Goal: Task Accomplishment & Management: Use online tool/utility

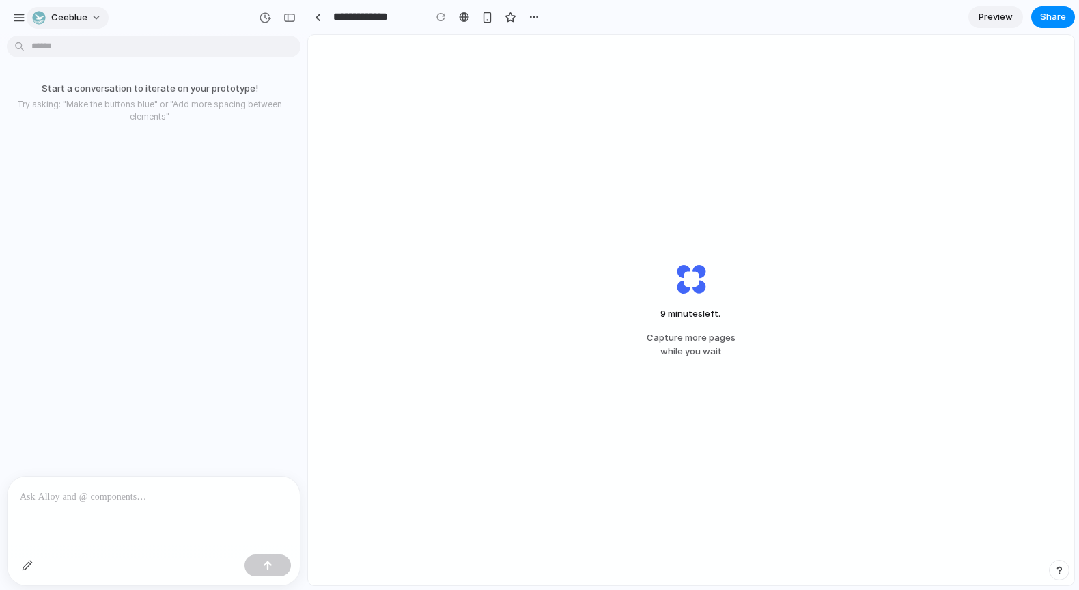
click at [88, 18] on button "Ceeblue" at bounding box center [68, 18] width 82 height 22
click at [87, 17] on div "Settings Invite members Change theme Change workspace Sign out" at bounding box center [539, 295] width 1079 height 590
click at [16, 20] on div "button" at bounding box center [19, 18] width 12 height 12
click at [18, 20] on div "button" at bounding box center [19, 18] width 12 height 12
click at [22, 20] on div "button" at bounding box center [19, 18] width 12 height 12
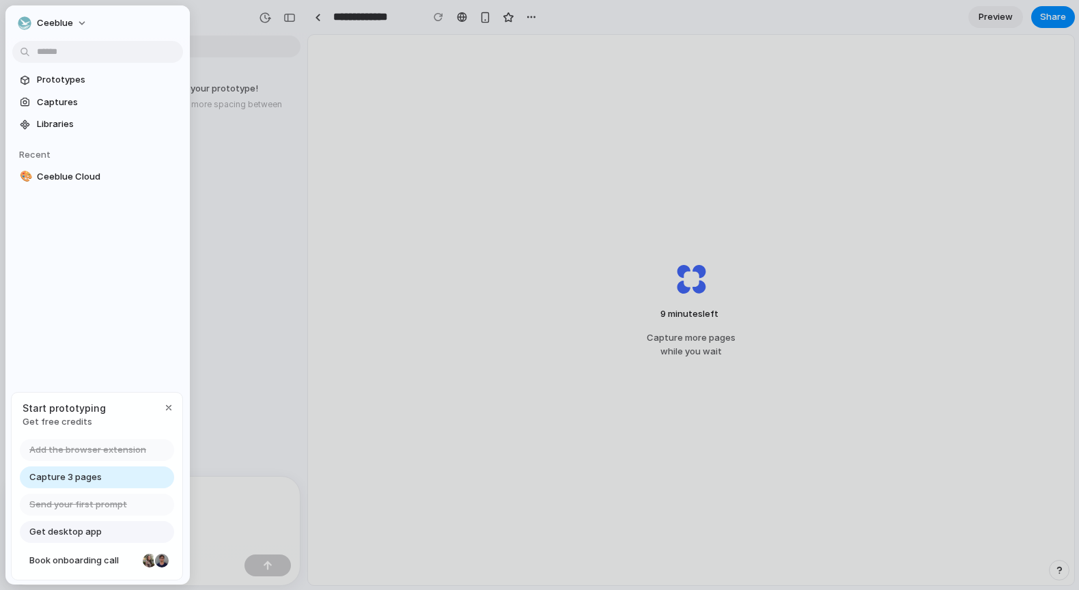
click at [70, 533] on span "Get desktop app" at bounding box center [65, 532] width 72 height 14
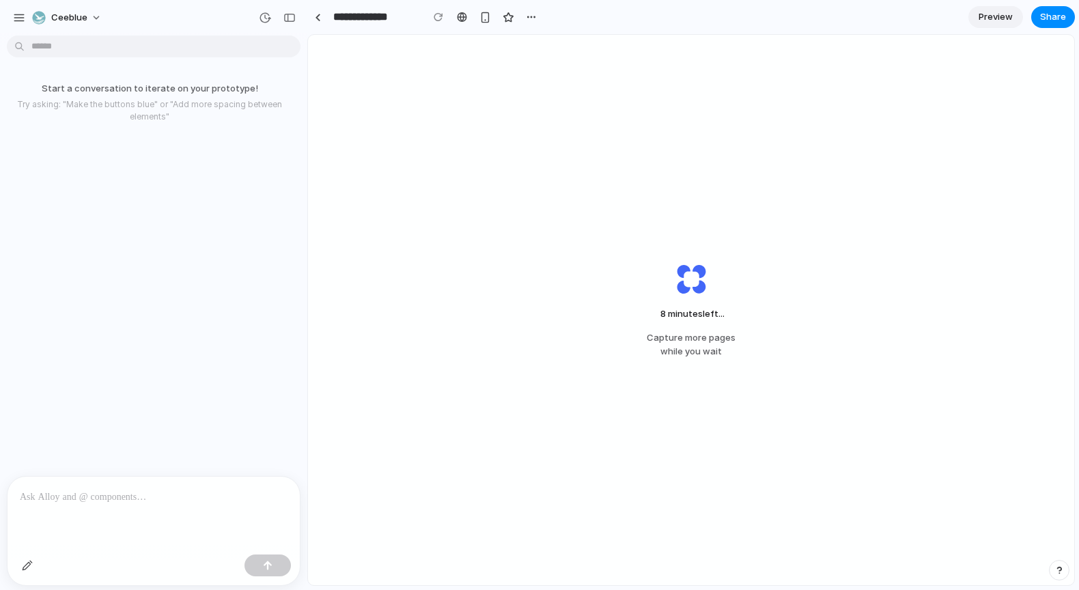
click at [331, 152] on div "8 minutes left ... Capture more pages while you wait" at bounding box center [691, 310] width 766 height 551
click at [316, 18] on div at bounding box center [318, 18] width 6 height 8
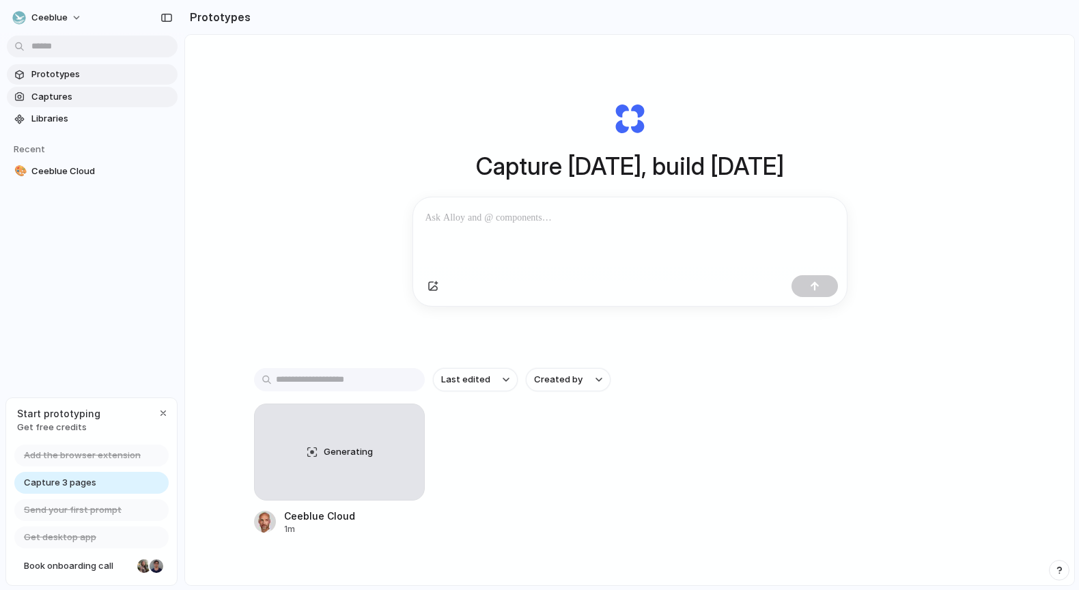
click at [79, 97] on span "Captures" at bounding box center [101, 97] width 141 height 14
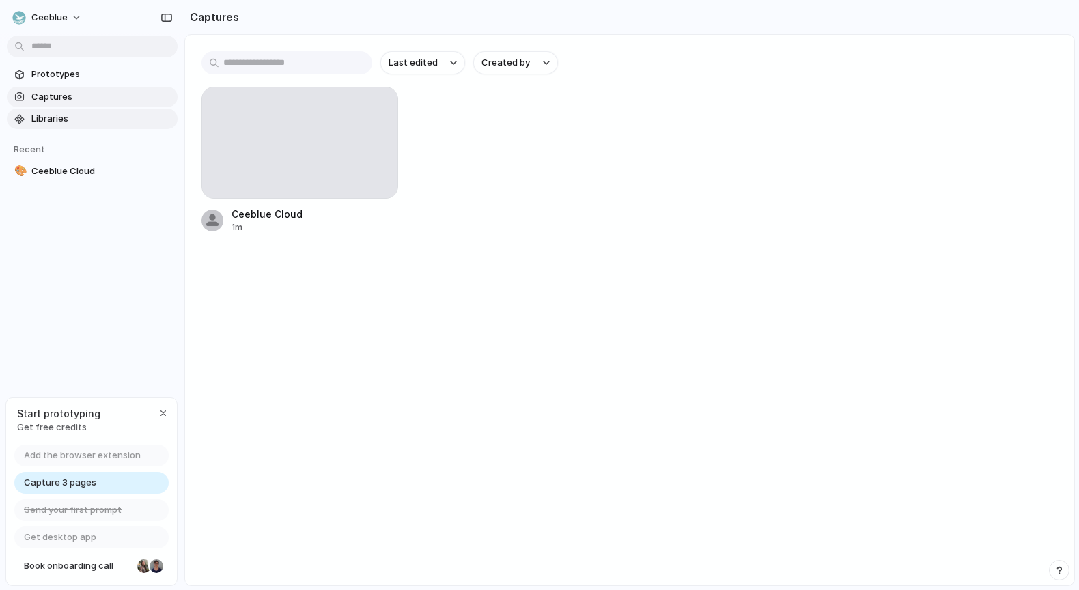
click at [80, 115] on span "Libraries" at bounding box center [101, 119] width 141 height 14
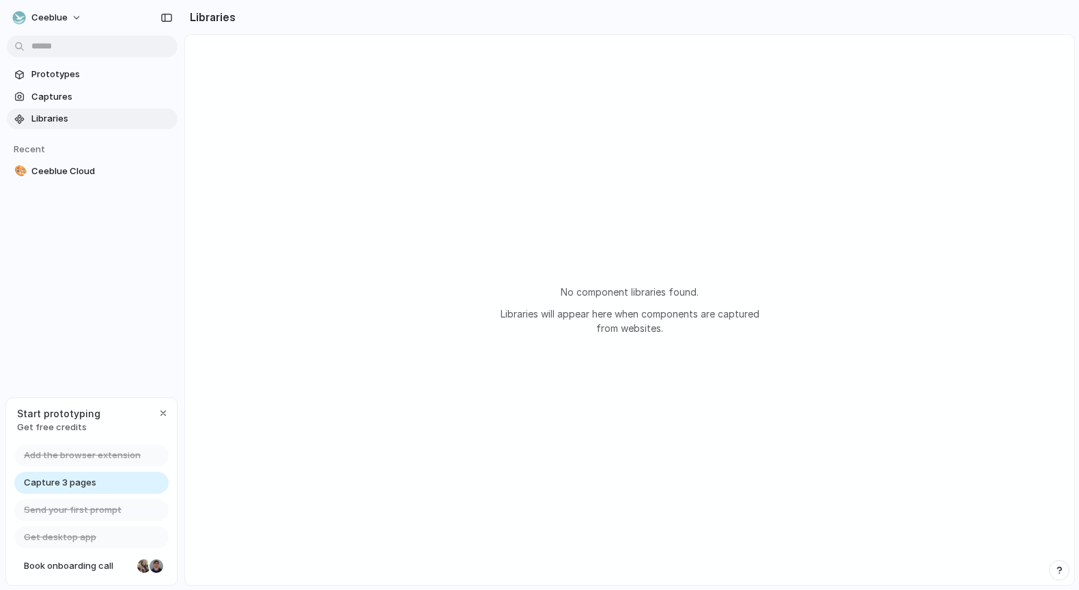
click at [101, 480] on div "Capture 3 pages" at bounding box center [91, 483] width 154 height 22
click at [168, 411] on button "button" at bounding box center [163, 413] width 16 height 16
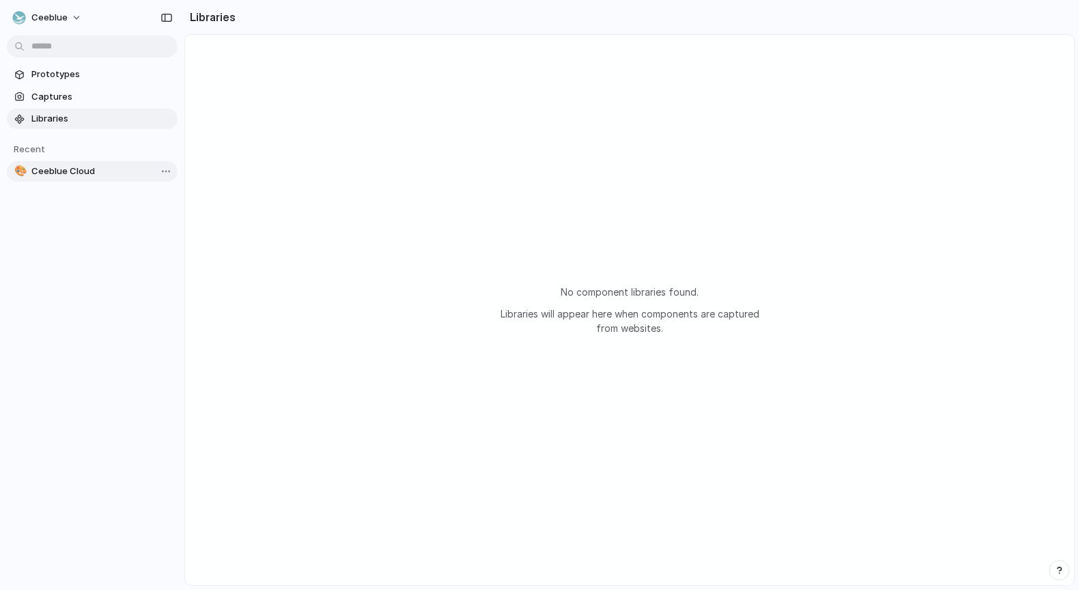
click at [87, 171] on span "Ceeblue Cloud" at bounding box center [101, 172] width 141 height 14
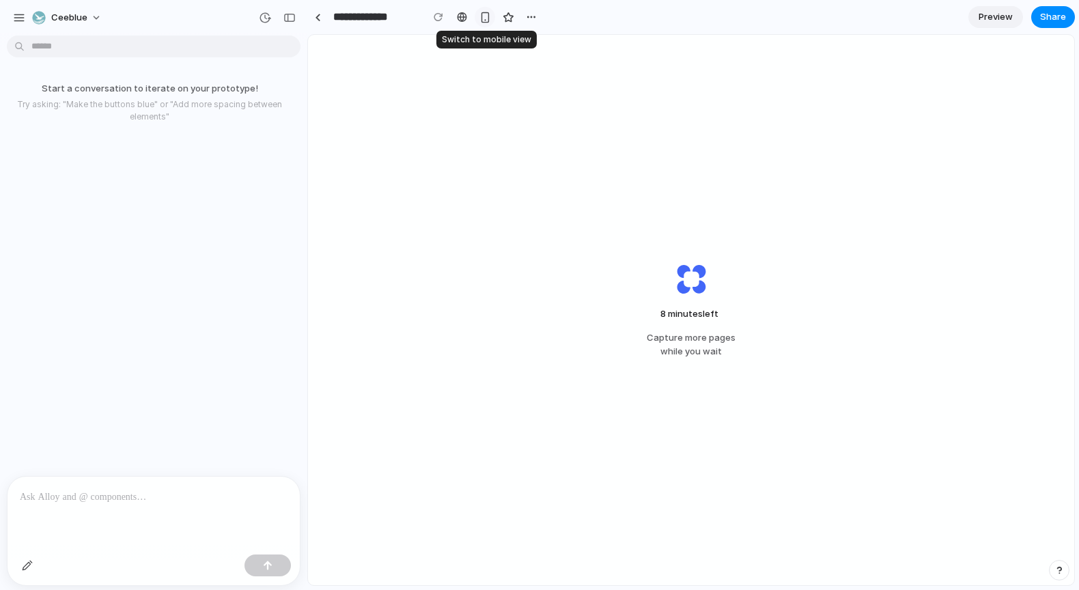
click at [486, 19] on div "button" at bounding box center [486, 18] width 12 height 12
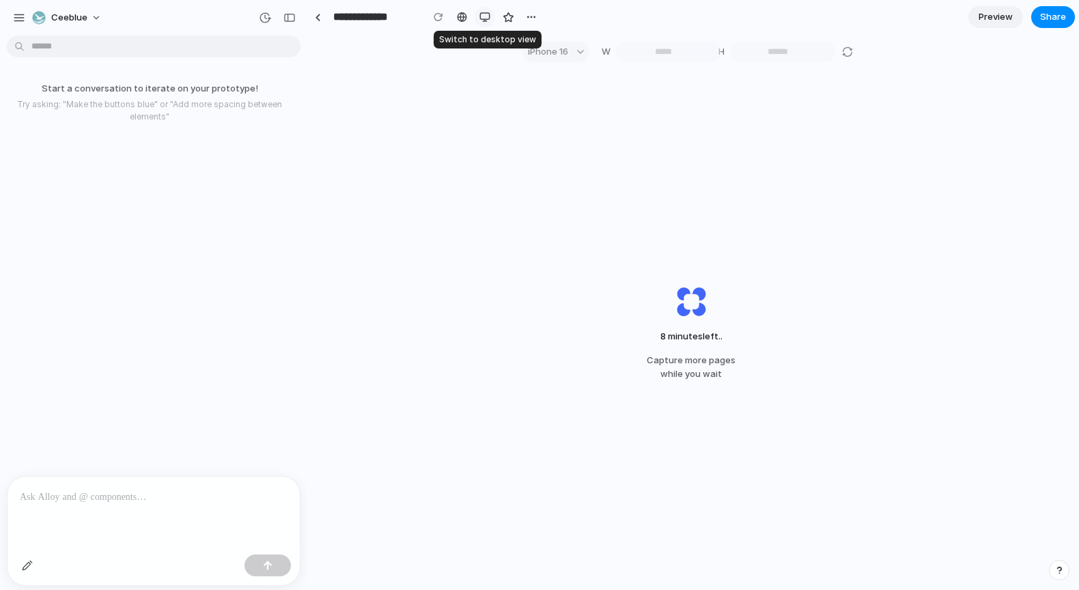
click at [486, 19] on div "button" at bounding box center [485, 17] width 11 height 11
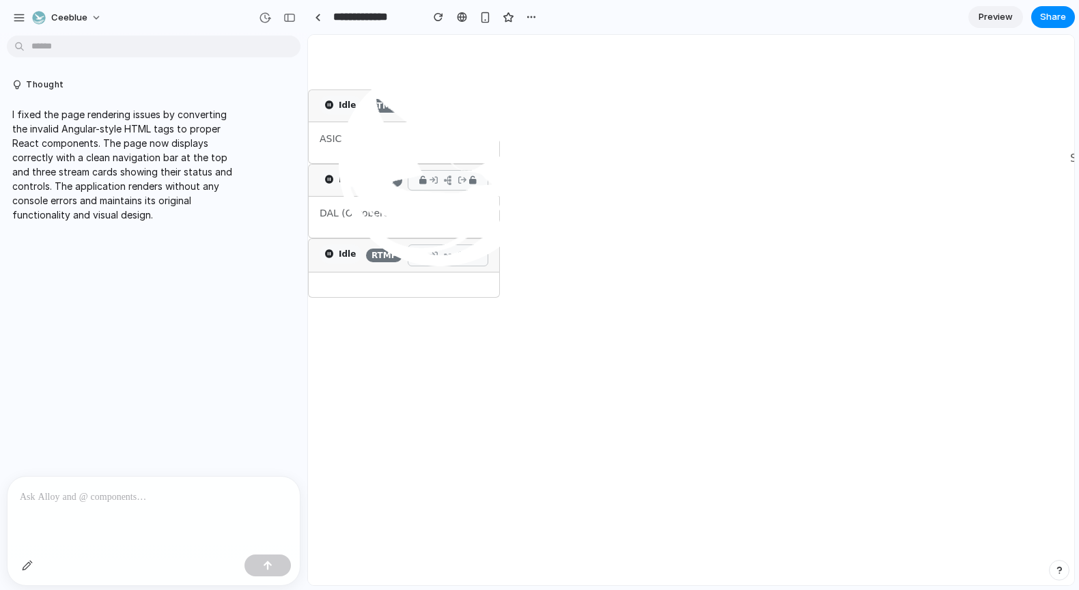
click at [789, 158] on img at bounding box center [685, 167] width 738 height 243
click at [1006, 18] on span "Preview" at bounding box center [996, 17] width 34 height 14
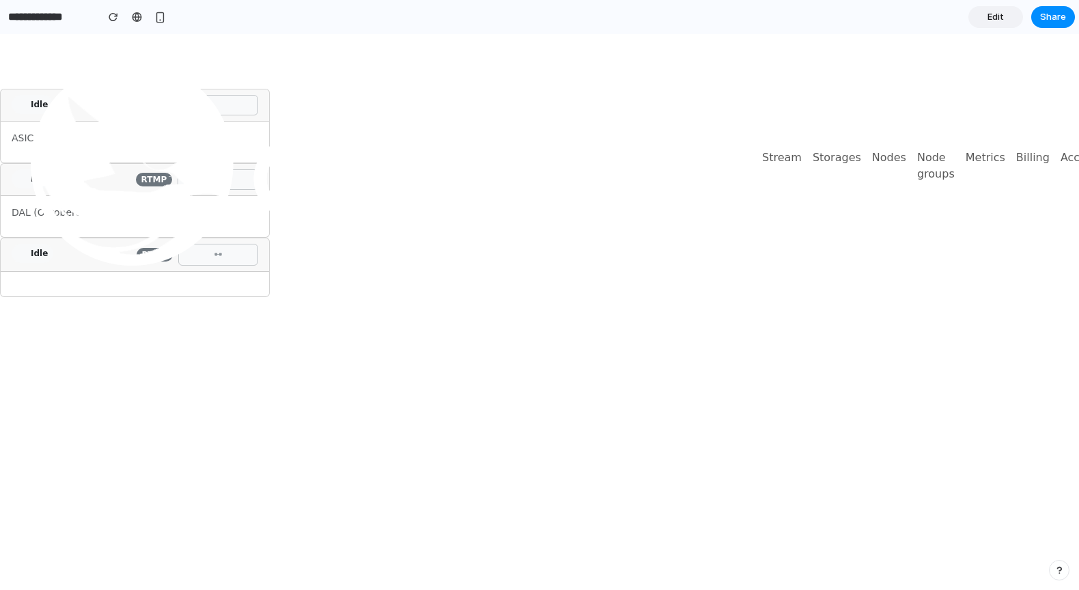
click at [611, 193] on img at bounding box center [377, 166] width 738 height 243
drag, startPoint x: 783, startPoint y: 158, endPoint x: 845, endPoint y: 147, distance: 63.2
click at [845, 147] on ul "Stream Storages Nodes Node groups Metrics Billing Accounts" at bounding box center [936, 166] width 359 height 44
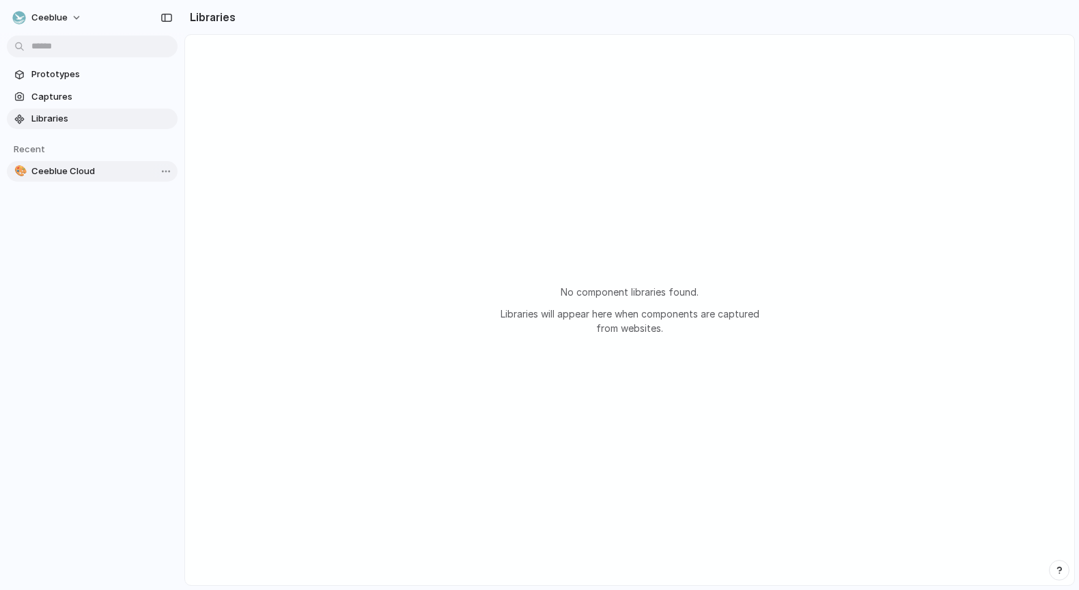
click at [62, 168] on span "Ceeblue Cloud" at bounding box center [101, 172] width 141 height 14
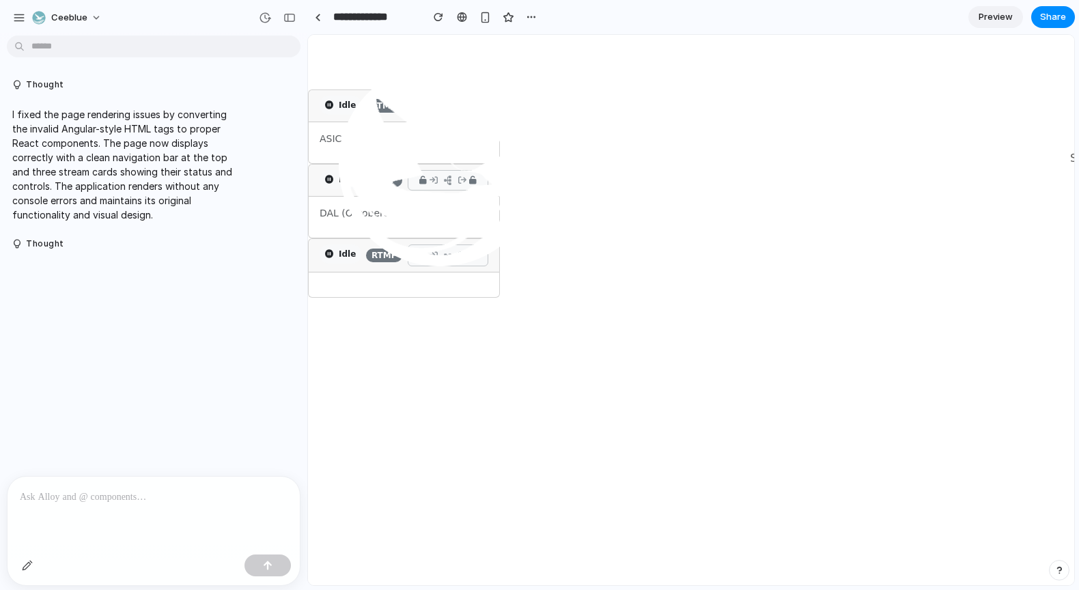
click at [81, 509] on div at bounding box center [154, 513] width 292 height 72
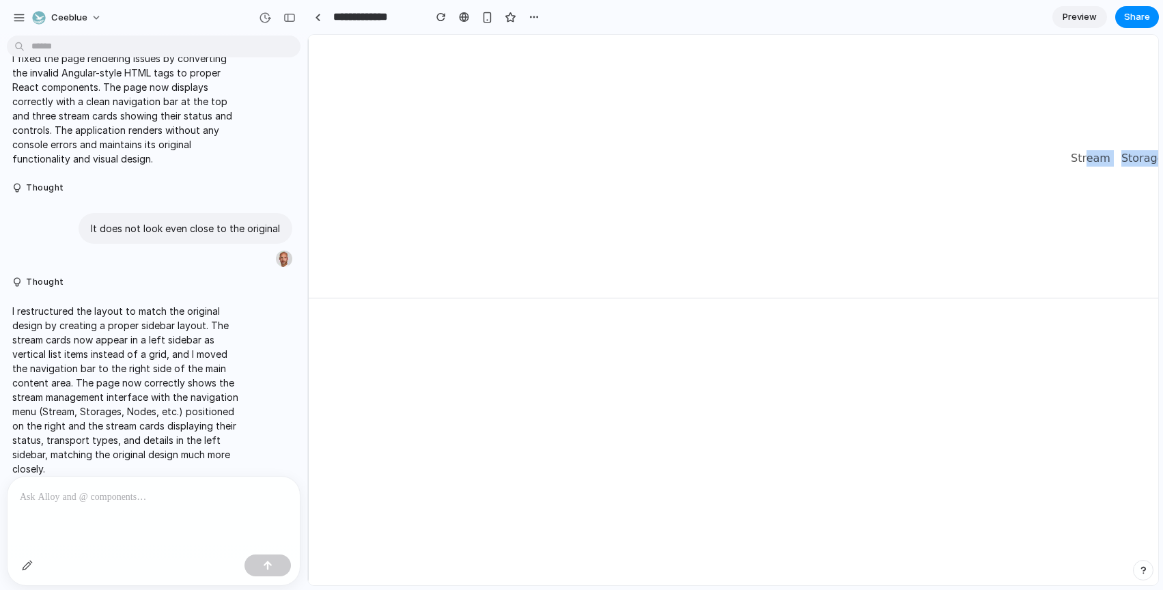
drag, startPoint x: 1088, startPoint y: 161, endPoint x: 1170, endPoint y: 262, distance: 131.1
click at [1159, 262] on html "Idle RTMP ASIC Mia-2 Idle RTMP DAL (Octobertest) Idle RTMP Stream Storages Node…" at bounding box center [733, 310] width 851 height 551
click at [1056, 258] on div "Stream Storages Nodes Node groups Metrics Billing Accounts admin Logout" at bounding box center [910, 166] width 1202 height 252
click at [1066, 10] on span "Preview" at bounding box center [1080, 17] width 34 height 14
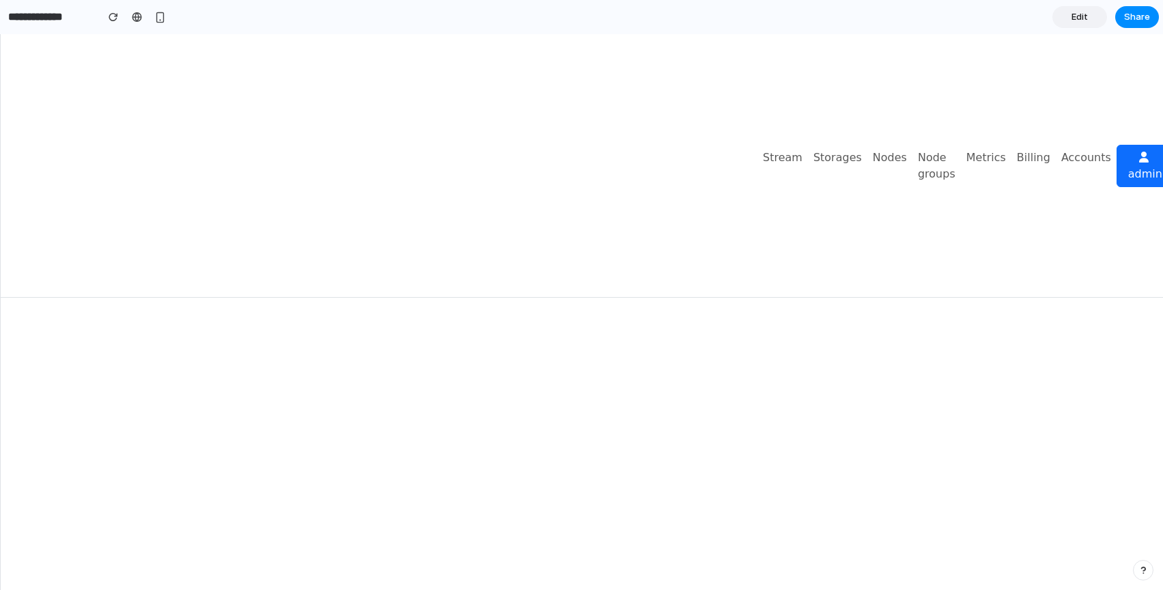
click at [1163, 165] on button at bounding box center [1182, 166] width 23 height 42
click at [1121, 167] on button "admin" at bounding box center [1144, 166] width 55 height 42
click at [1077, 159] on link "Accounts" at bounding box center [1086, 157] width 61 height 27
click at [962, 163] on link "Metrics" at bounding box center [986, 157] width 51 height 27
click at [975, 165] on link "Metrics" at bounding box center [986, 157] width 51 height 27
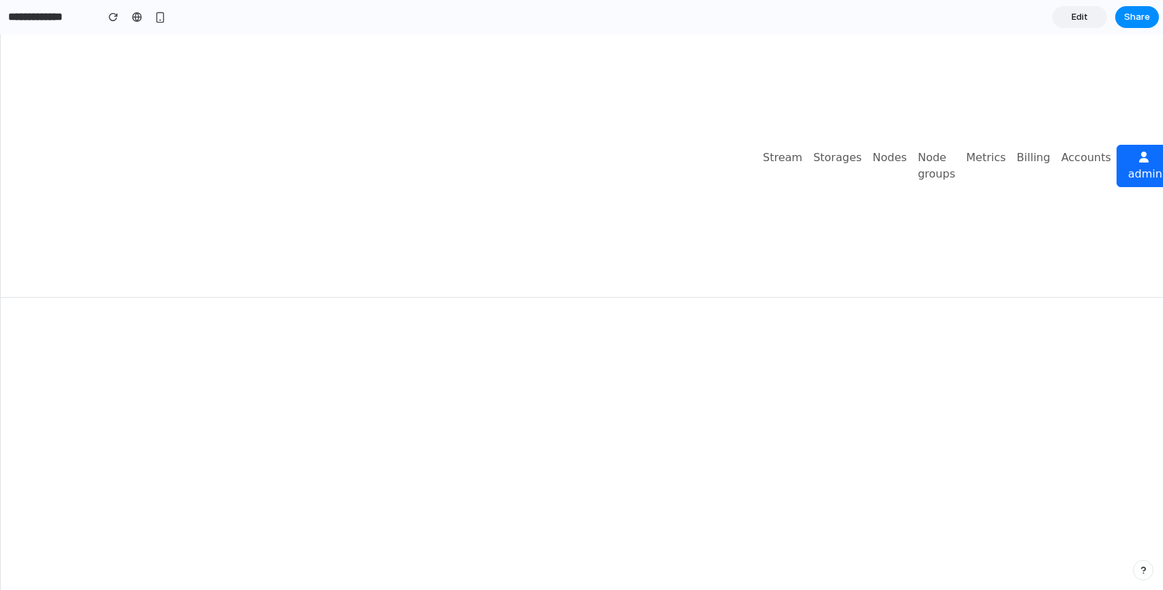
click at [1086, 19] on span "Edit" at bounding box center [1080, 17] width 16 height 14
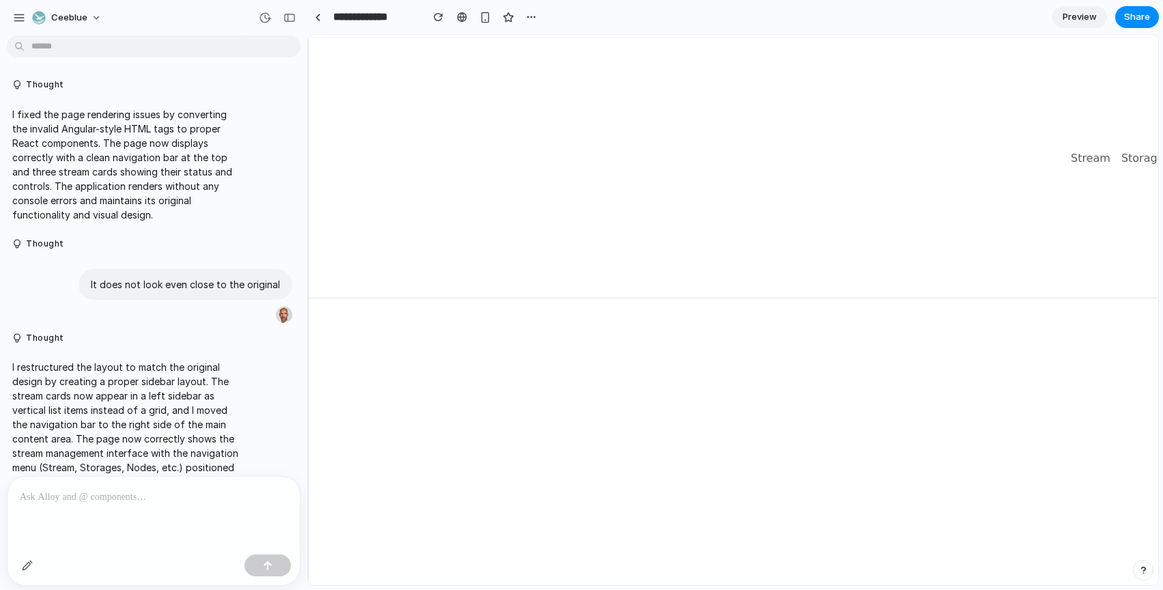
scroll to position [56, 0]
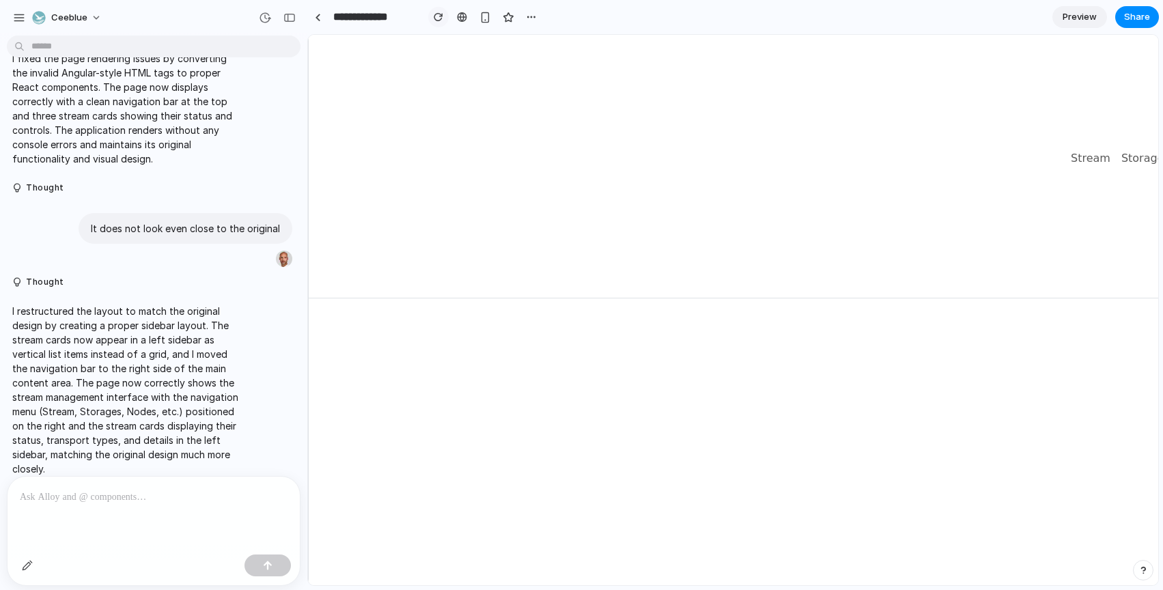
click at [439, 21] on div "button" at bounding box center [439, 17] width 10 height 10
click at [462, 23] on link at bounding box center [462, 17] width 20 height 20
click at [118, 522] on div at bounding box center [154, 513] width 292 height 72
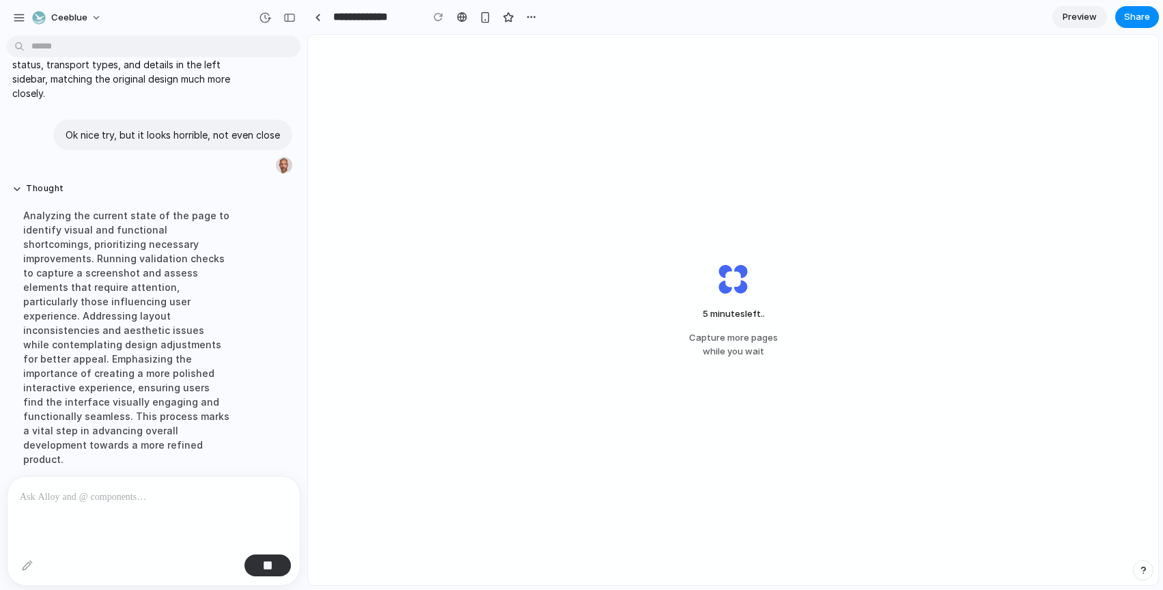
scroll to position [432, 0]
click at [290, 20] on div "button" at bounding box center [290, 18] width 12 height 10
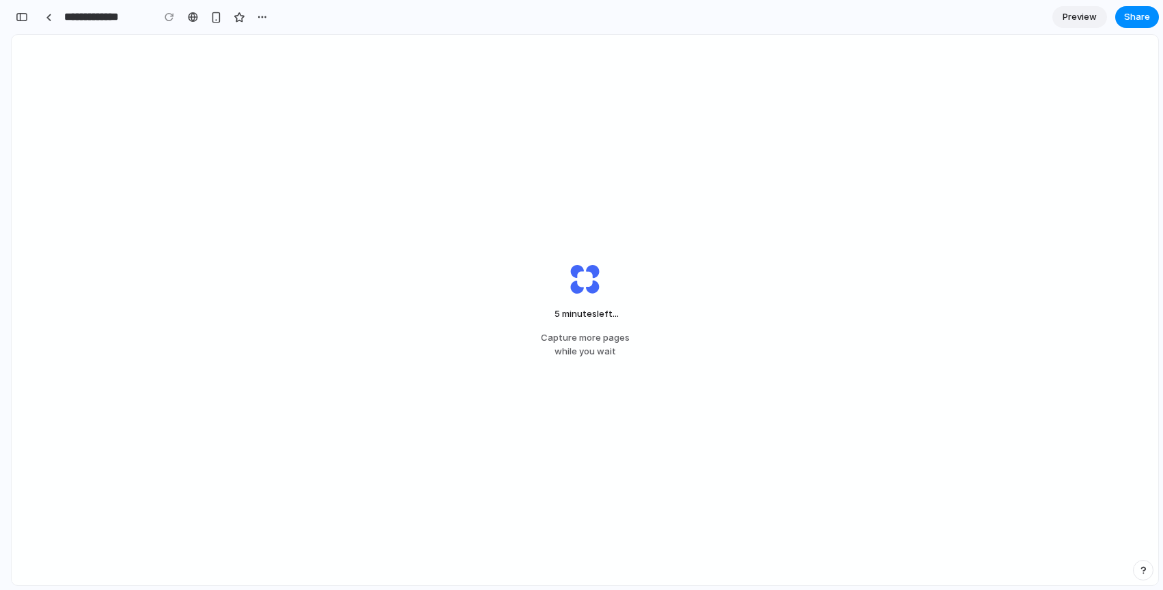
scroll to position [576, 0]
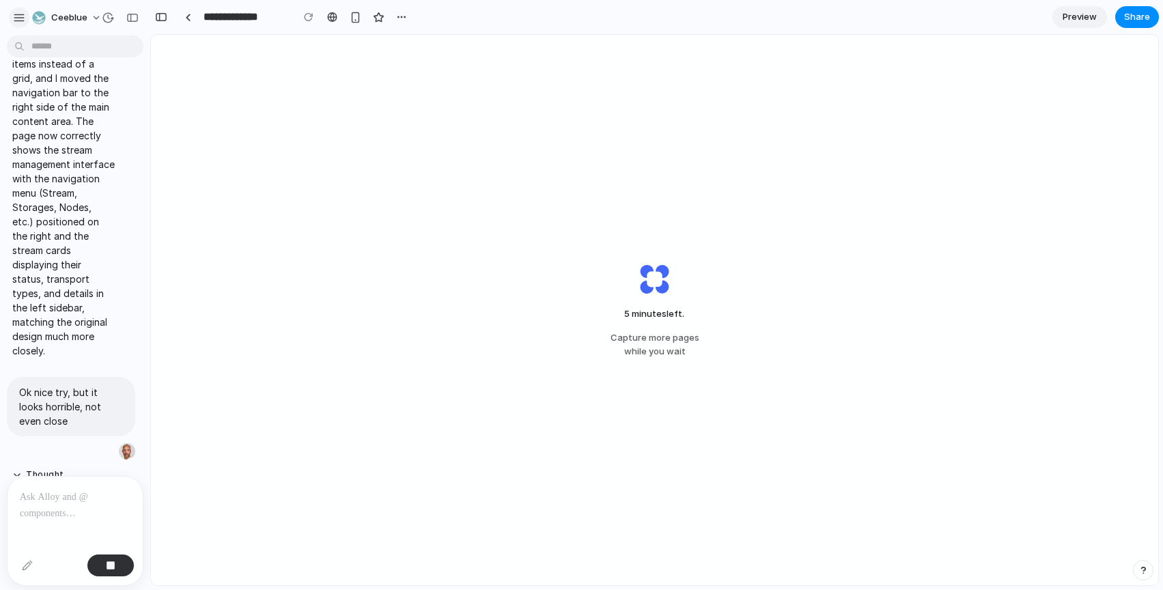
click at [23, 18] on div "button" at bounding box center [19, 18] width 12 height 12
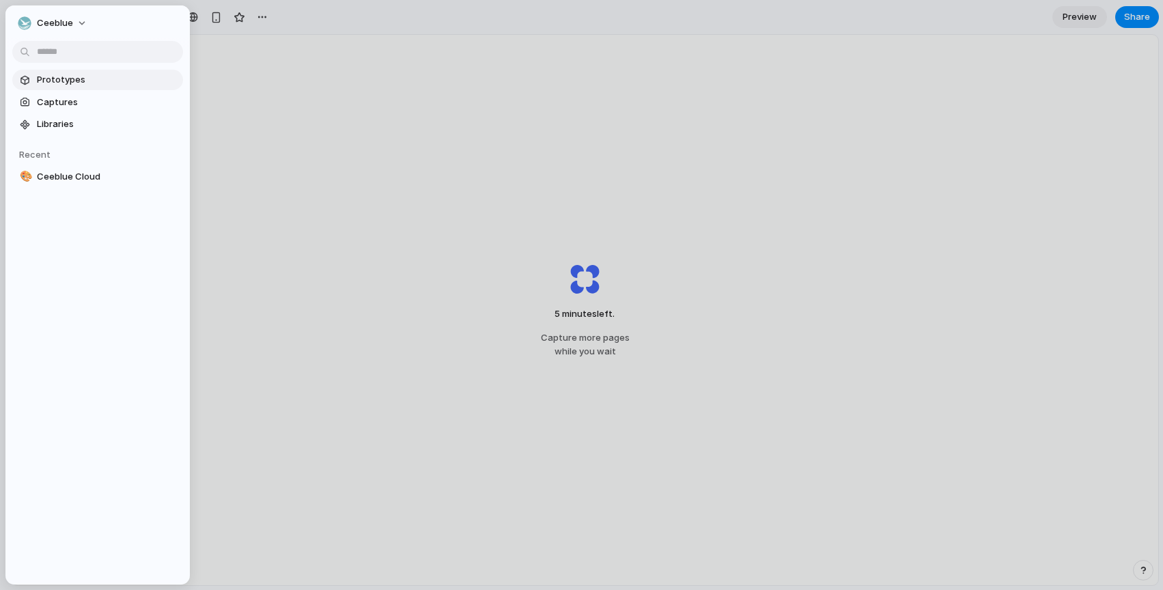
click at [51, 82] on span "Prototypes" at bounding box center [107, 80] width 141 height 14
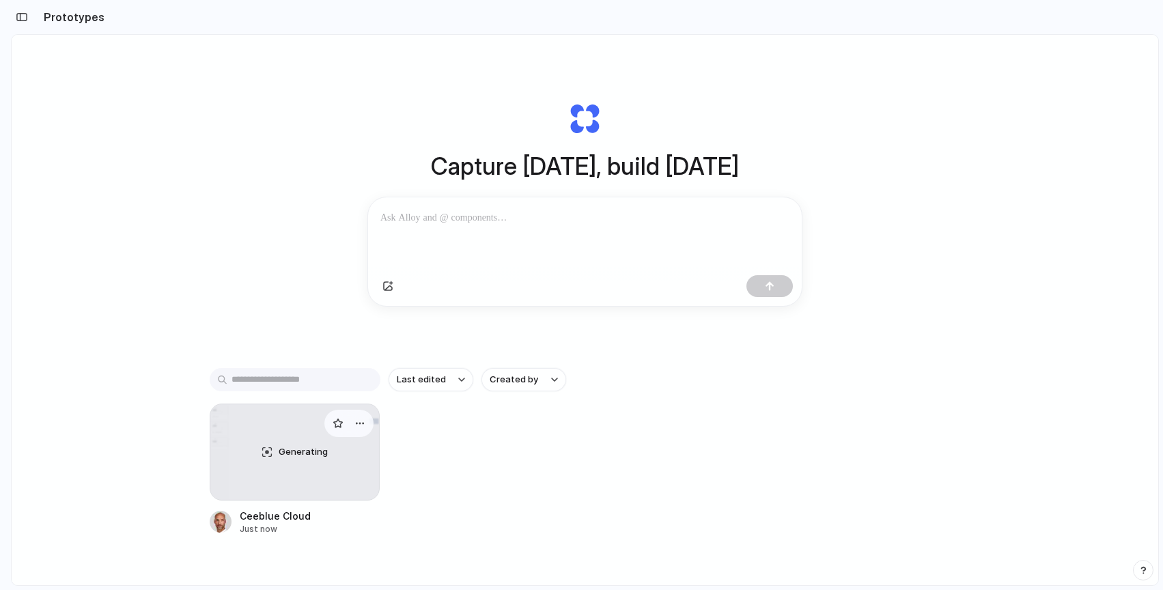
click at [266, 456] on div "Generating" at bounding box center [294, 452] width 169 height 96
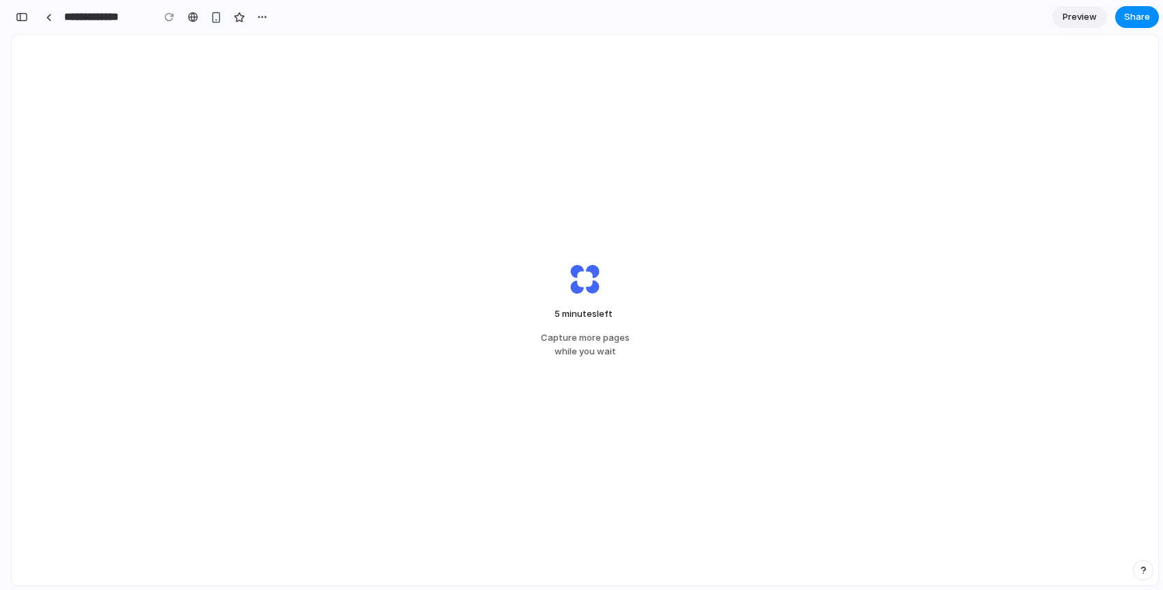
scroll to position [1221, 0]
click at [48, 14] on div at bounding box center [49, 18] width 6 height 8
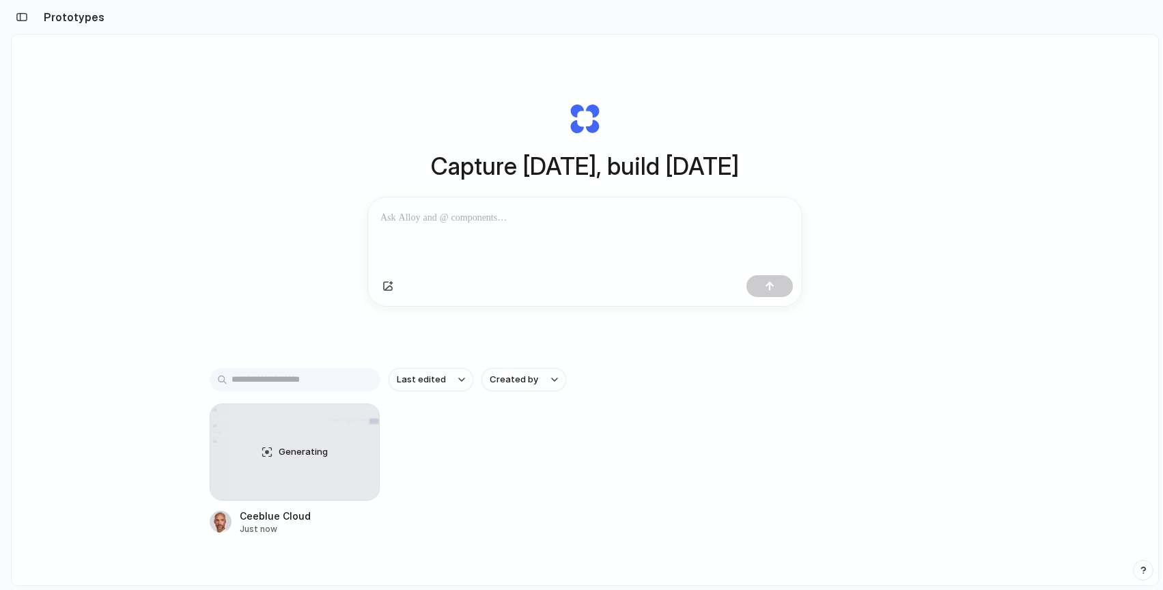
click at [47, 15] on h2 "Prototypes" at bounding box center [71, 17] width 66 height 16
click at [314, 456] on span "Generating" at bounding box center [303, 452] width 49 height 14
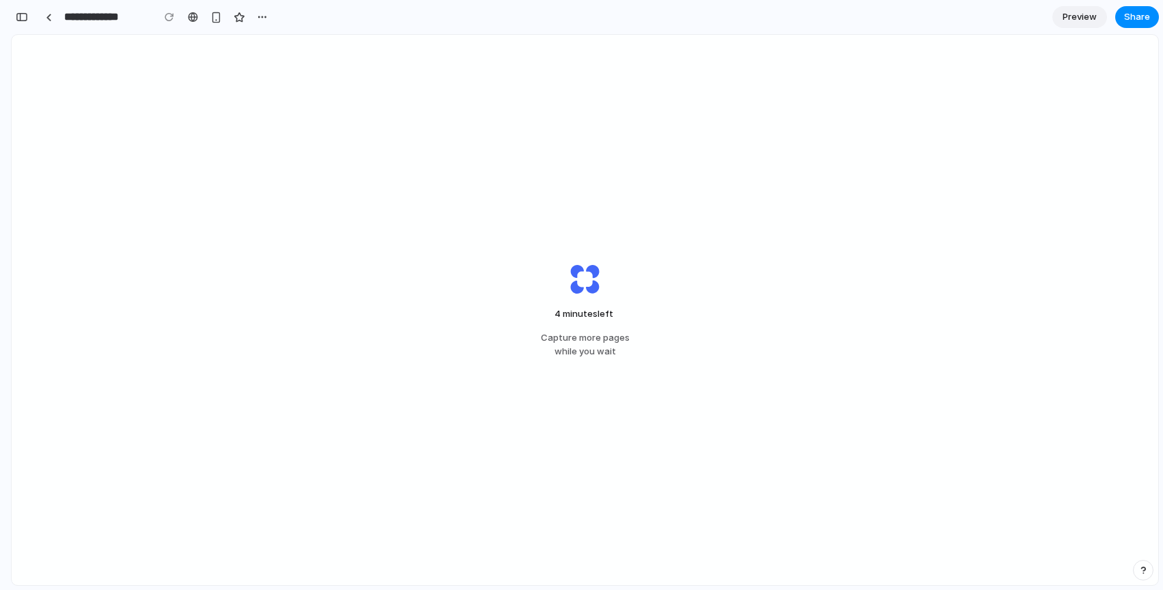
scroll to position [574, 0]
click at [48, 14] on div at bounding box center [49, 18] width 6 height 8
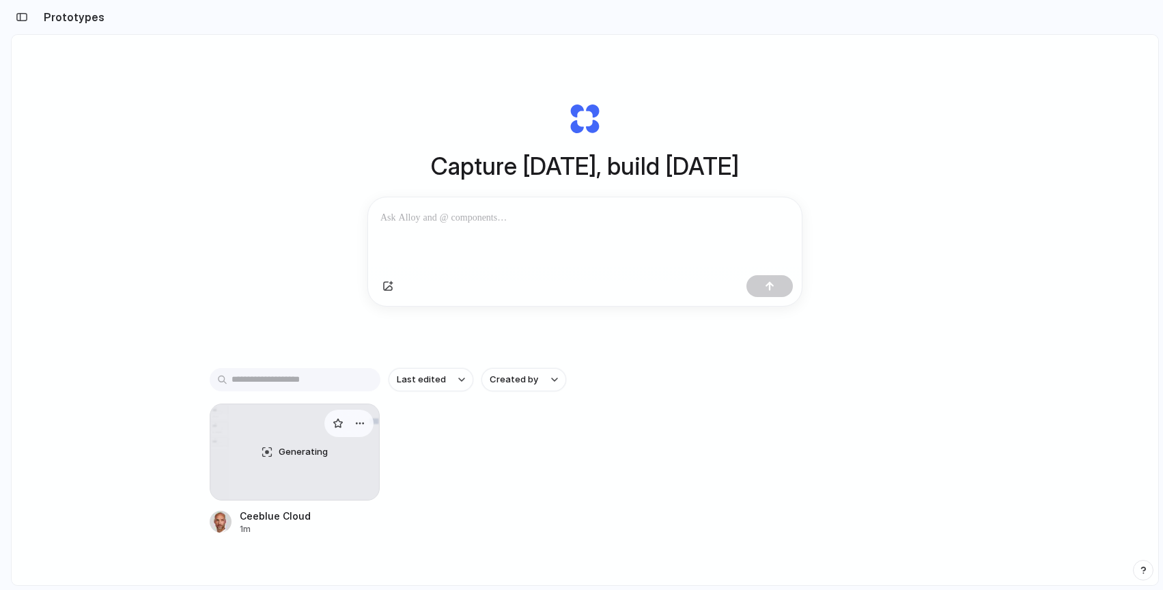
click at [234, 478] on div "Generating" at bounding box center [294, 452] width 169 height 96
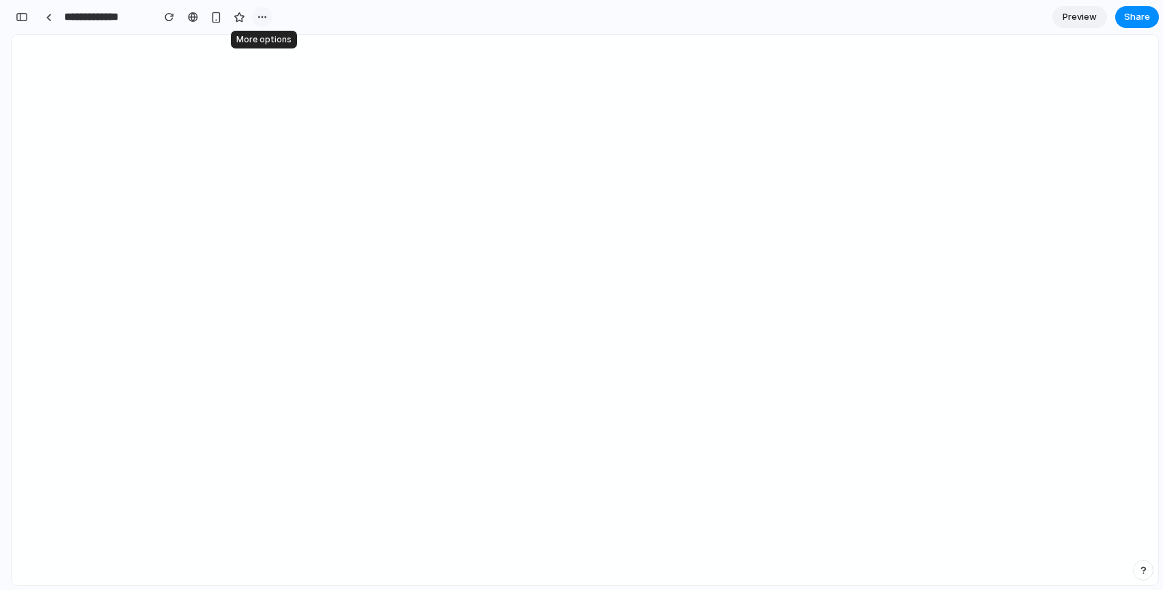
scroll to position [1523, 0]
click at [262, 21] on div "button" at bounding box center [262, 17] width 11 height 11
click at [262, 21] on div "Duplicate Delete" at bounding box center [581, 295] width 1163 height 590
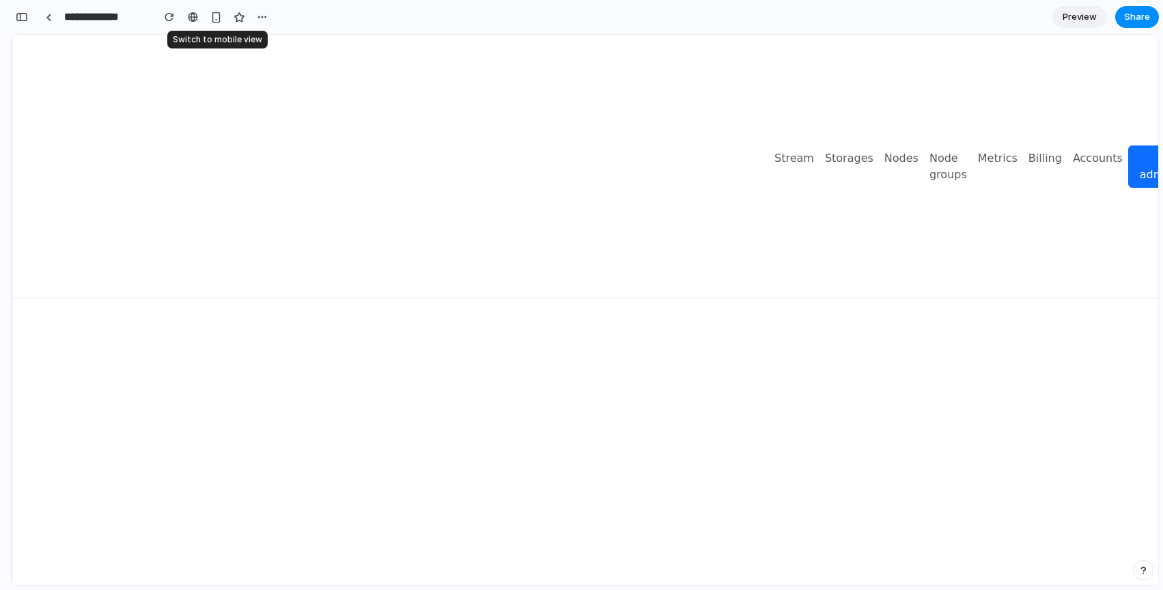
scroll to position [0, 0]
click at [49, 17] on div at bounding box center [49, 18] width 6 height 8
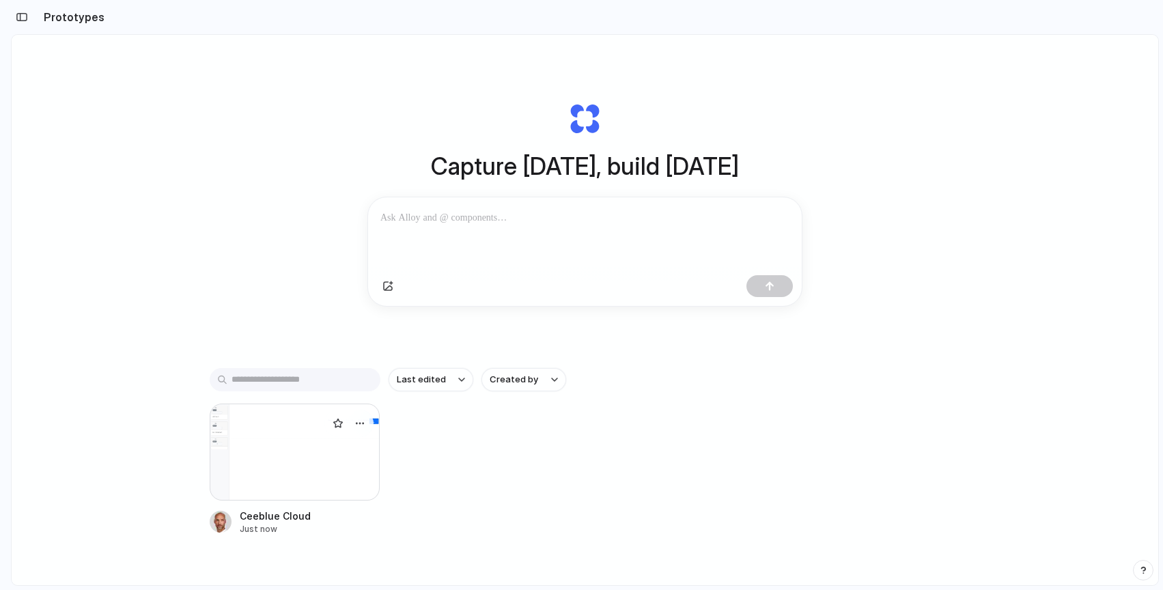
click at [275, 455] on div at bounding box center [295, 452] width 171 height 97
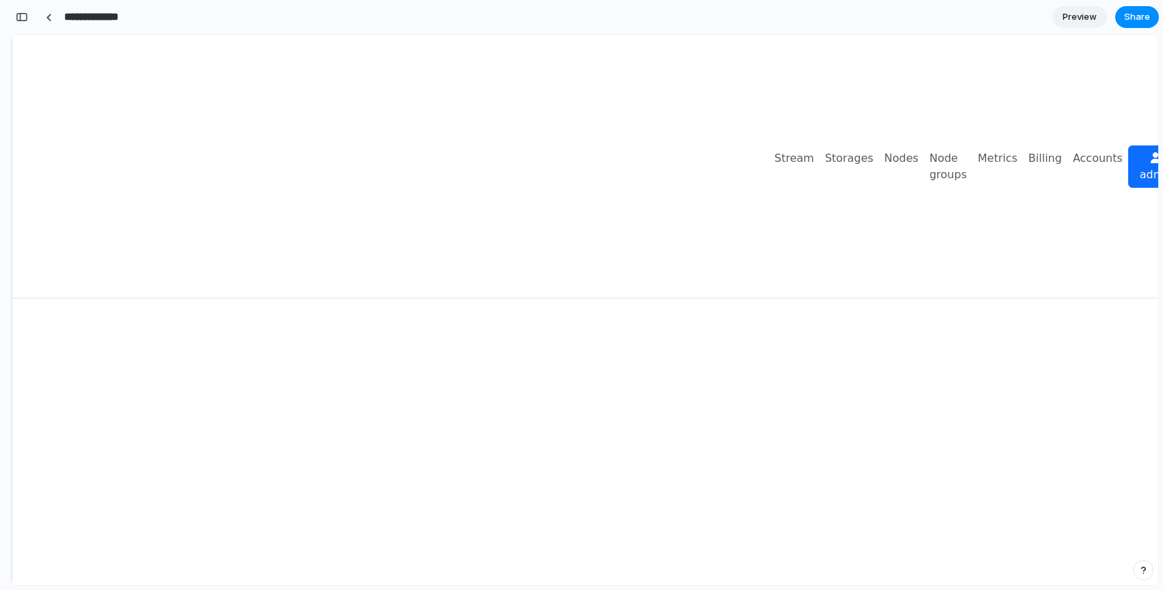
click at [89, 23] on input "**********" at bounding box center [104, 17] width 87 height 25
click at [16, 15] on div "button" at bounding box center [22, 17] width 12 height 10
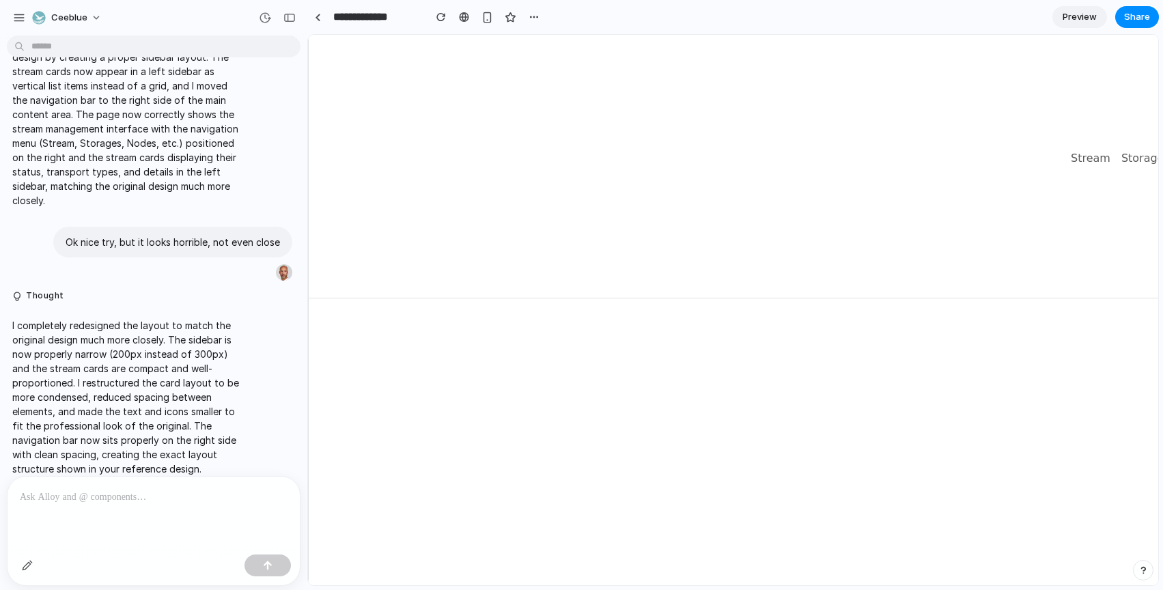
click at [1086, 19] on span "Preview" at bounding box center [1080, 17] width 34 height 14
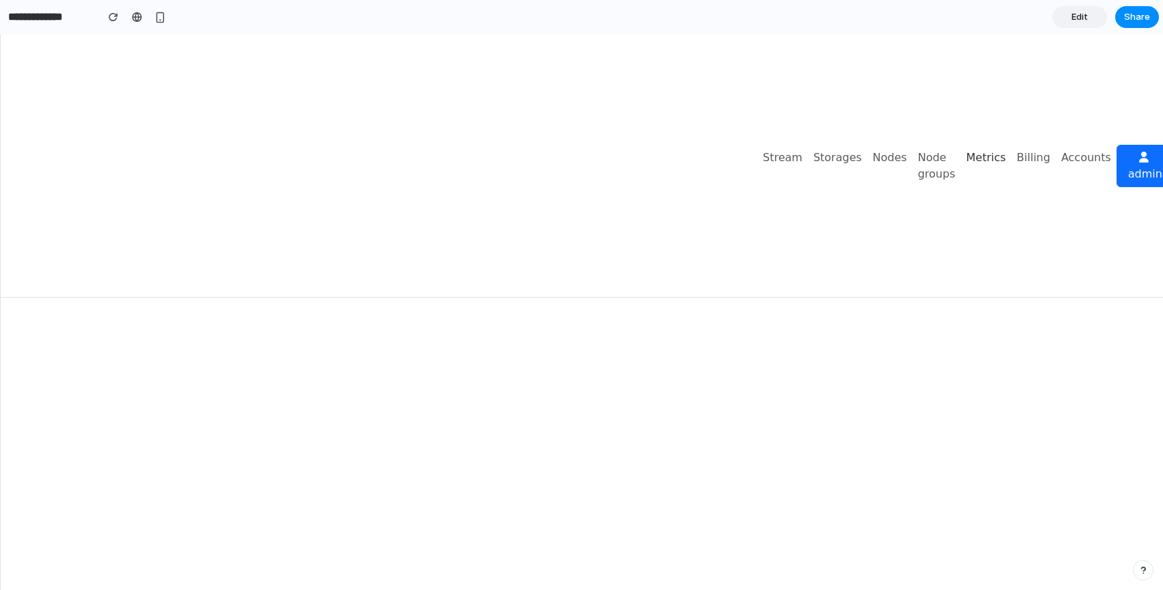
click at [961, 171] on link "Metrics" at bounding box center [986, 157] width 51 height 27
click at [961, 160] on link "Metrics" at bounding box center [986, 157] width 51 height 27
drag, startPoint x: 892, startPoint y: 159, endPoint x: 953, endPoint y: 360, distance: 210.0
click at [953, 360] on div "Stream Storages Nodes Node groups Metrics Billing Accounts admin Logout" at bounding box center [602, 312] width 1202 height 556
click at [933, 388] on main at bounding box center [602, 444] width 1202 height 292
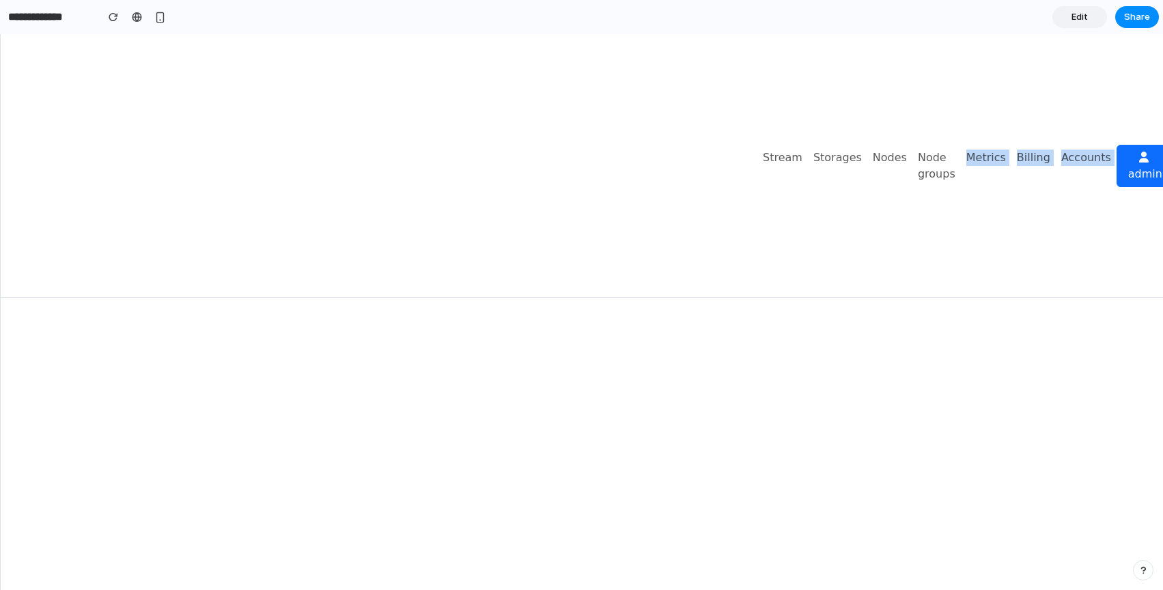
drag, startPoint x: 934, startPoint y: 388, endPoint x: 941, endPoint y: 227, distance: 161.4
click at [942, 227] on div "Stream Storages Nodes Node groups Metrics Billing Accounts admin Logout" at bounding box center [602, 312] width 1202 height 556
click at [155, 19] on div "button" at bounding box center [160, 18] width 12 height 12
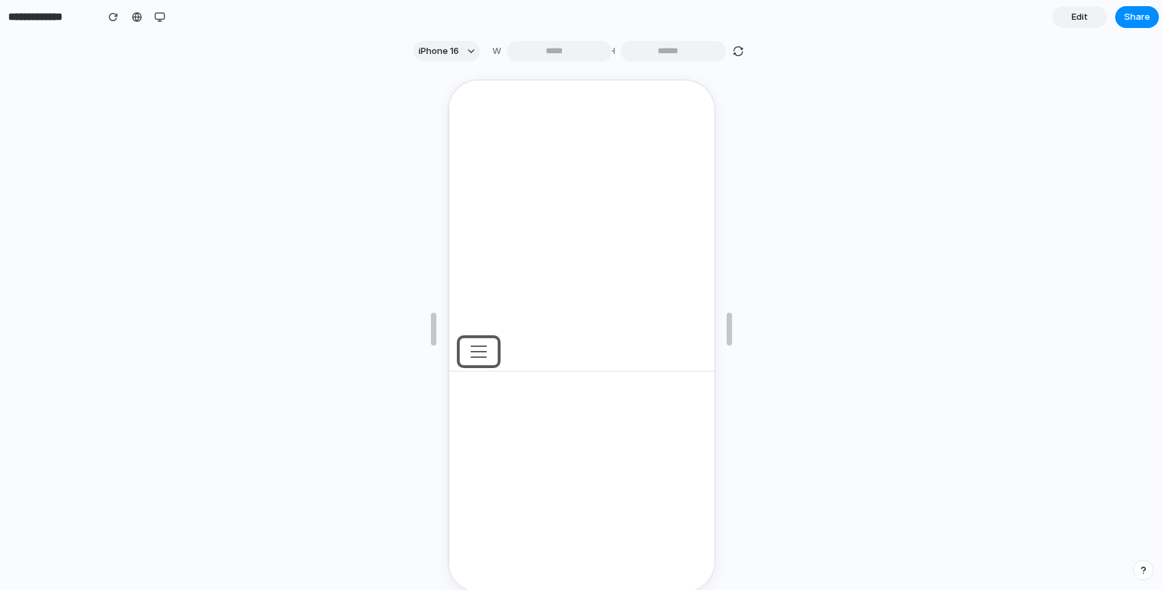
click at [479, 346] on span "button" at bounding box center [477, 350] width 20 height 20
click at [159, 12] on div "button" at bounding box center [159, 17] width 11 height 11
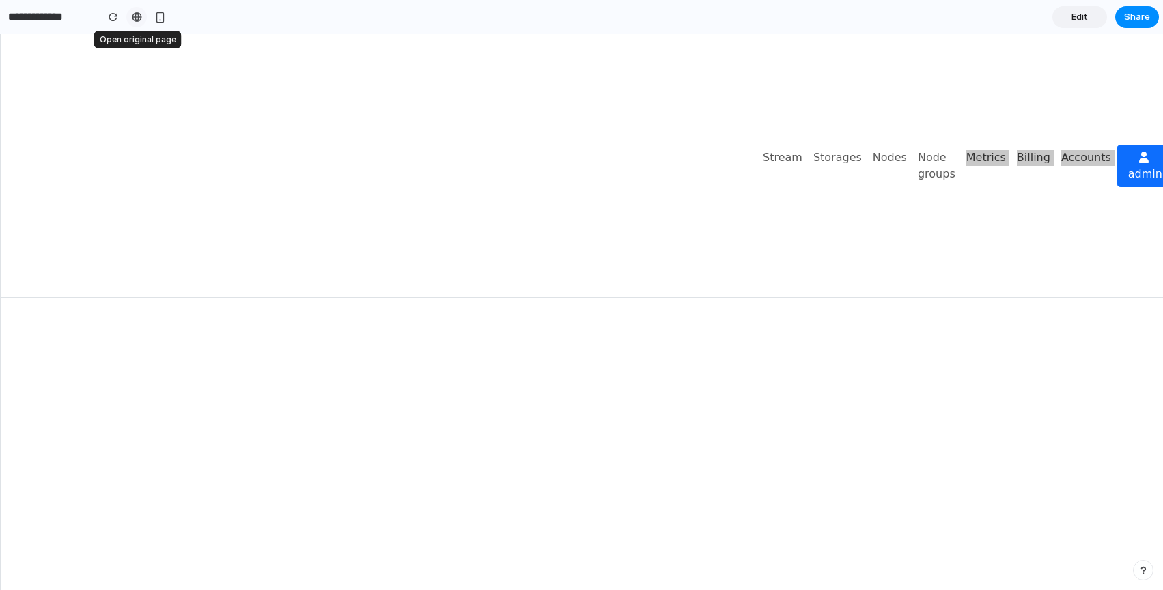
click at [137, 20] on div at bounding box center [137, 17] width 10 height 11
click at [111, 20] on div "button" at bounding box center [114, 17] width 10 height 10
click at [55, 20] on input "**********" at bounding box center [48, 17] width 87 height 25
click at [246, 80] on img at bounding box center [378, 166] width 738 height 243
click at [1080, 21] on span "Edit" at bounding box center [1080, 17] width 16 height 14
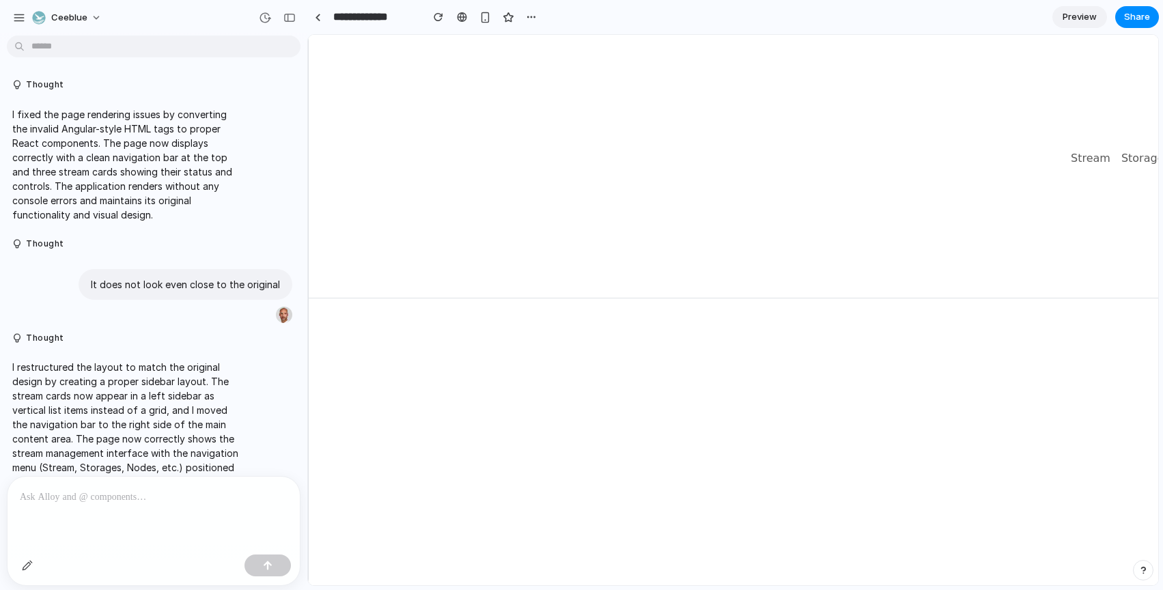
scroll to position [324, 0]
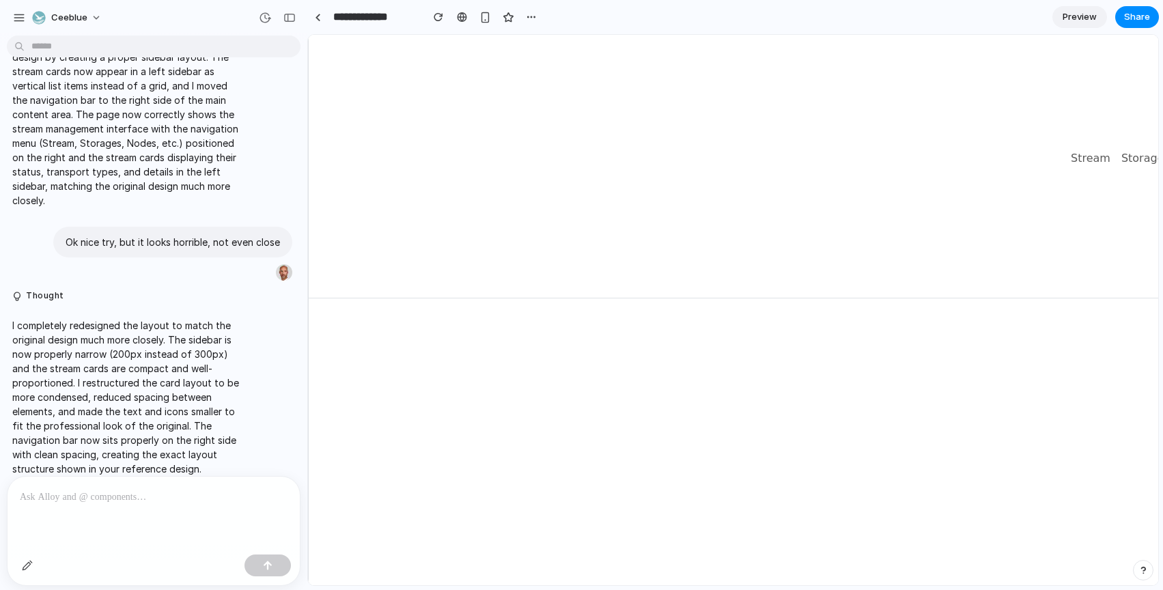
click at [139, 495] on p at bounding box center [154, 497] width 268 height 16
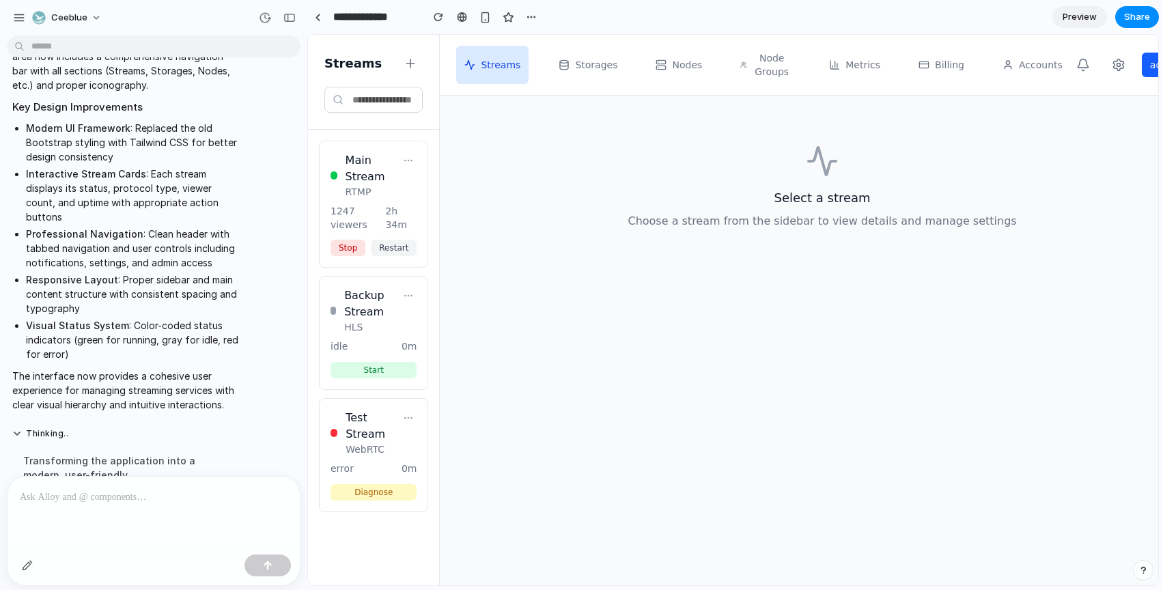
scroll to position [0, 0]
click at [359, 371] on button "Start" at bounding box center [374, 370] width 86 height 16
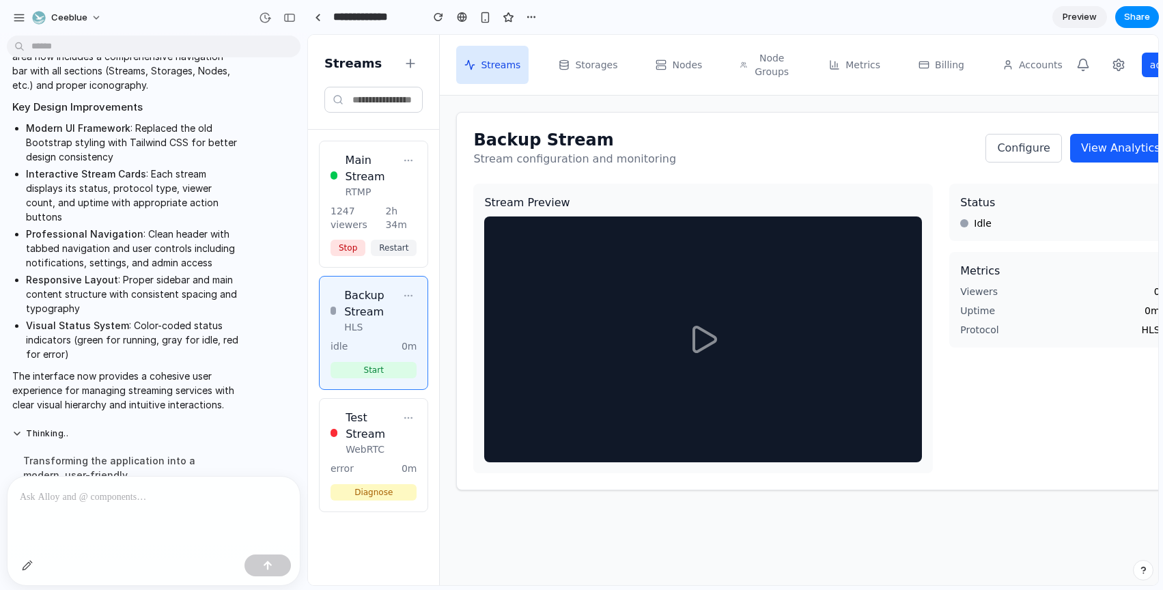
click at [368, 170] on h3 "Main Stream" at bounding box center [373, 168] width 55 height 33
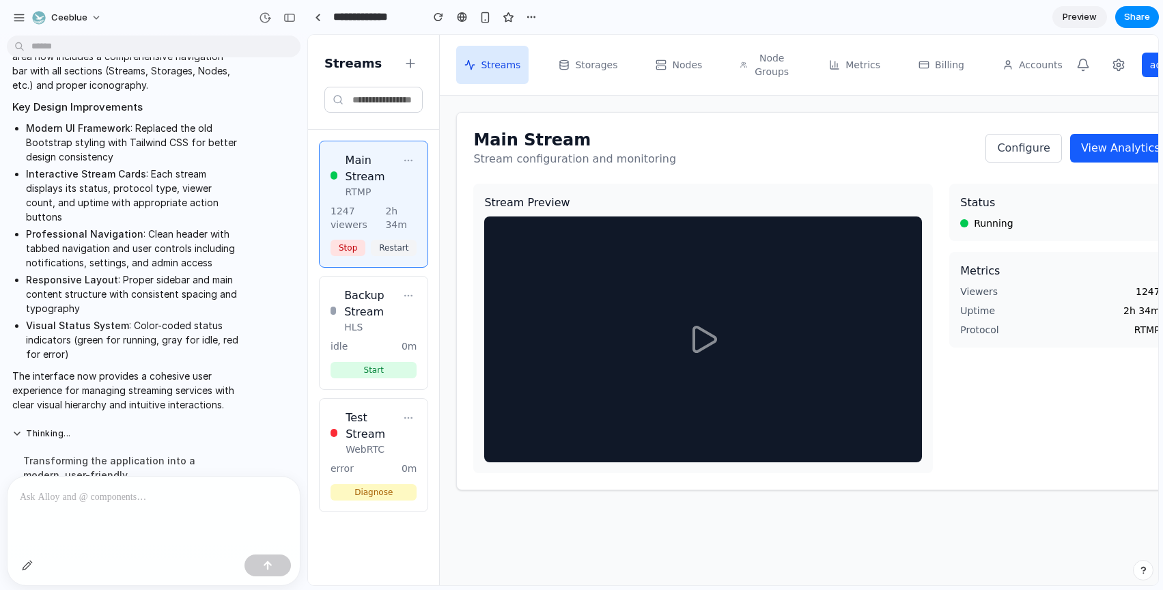
click at [368, 171] on h3 "Main Stream" at bounding box center [373, 168] width 55 height 33
click at [403, 158] on icon at bounding box center [408, 160] width 11 height 11
click at [406, 163] on icon at bounding box center [408, 160] width 11 height 11
click at [361, 320] on h3 "Backup Stream" at bounding box center [372, 304] width 56 height 33
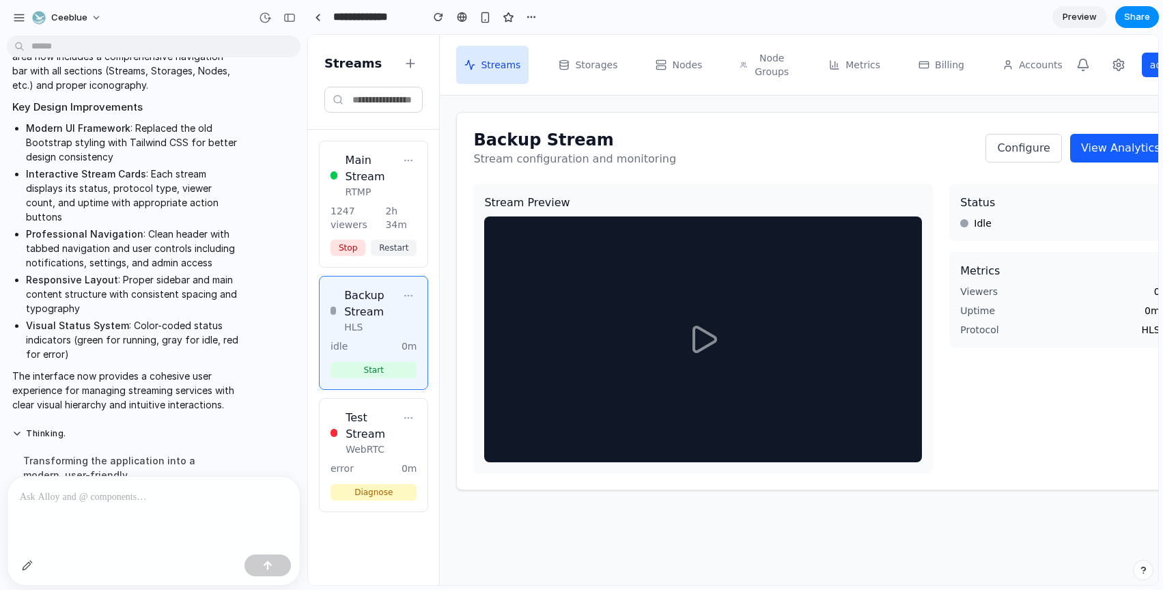
click at [368, 372] on button "Start" at bounding box center [374, 370] width 86 height 16
click at [370, 495] on button "Diagnose" at bounding box center [374, 492] width 86 height 16
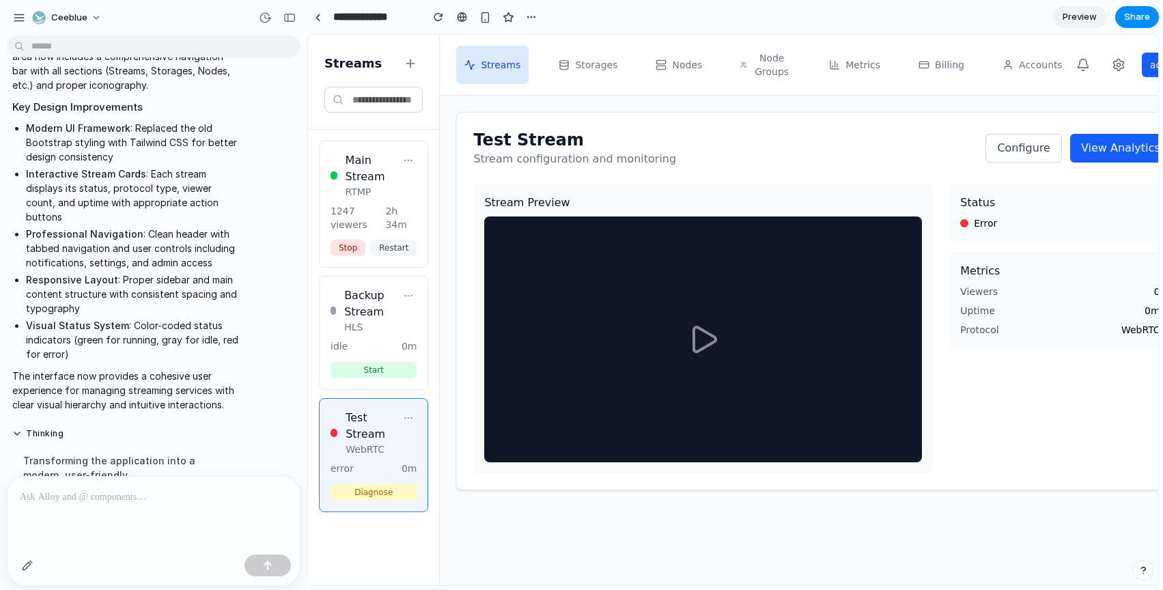
click at [409, 414] on icon at bounding box center [408, 418] width 11 height 11
click at [404, 161] on icon at bounding box center [408, 160] width 11 height 11
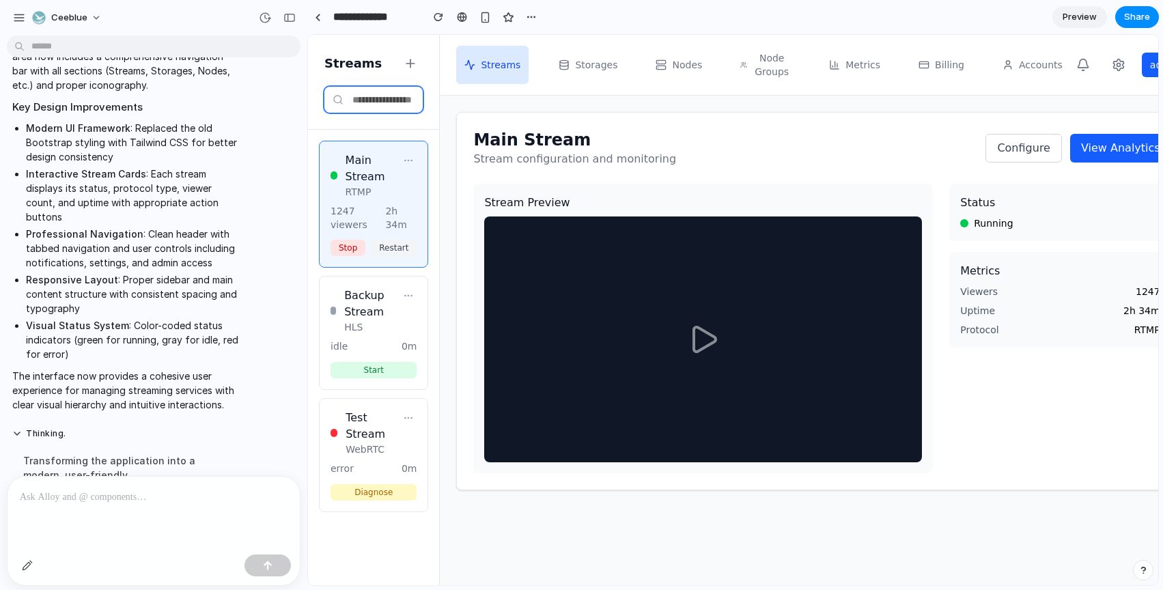
click at [385, 100] on input "text" at bounding box center [373, 100] width 98 height 26
type input "*"
click at [411, 64] on icon at bounding box center [411, 63] width 0 height 8
click at [340, 69] on h2 "Streams" at bounding box center [352, 63] width 57 height 19
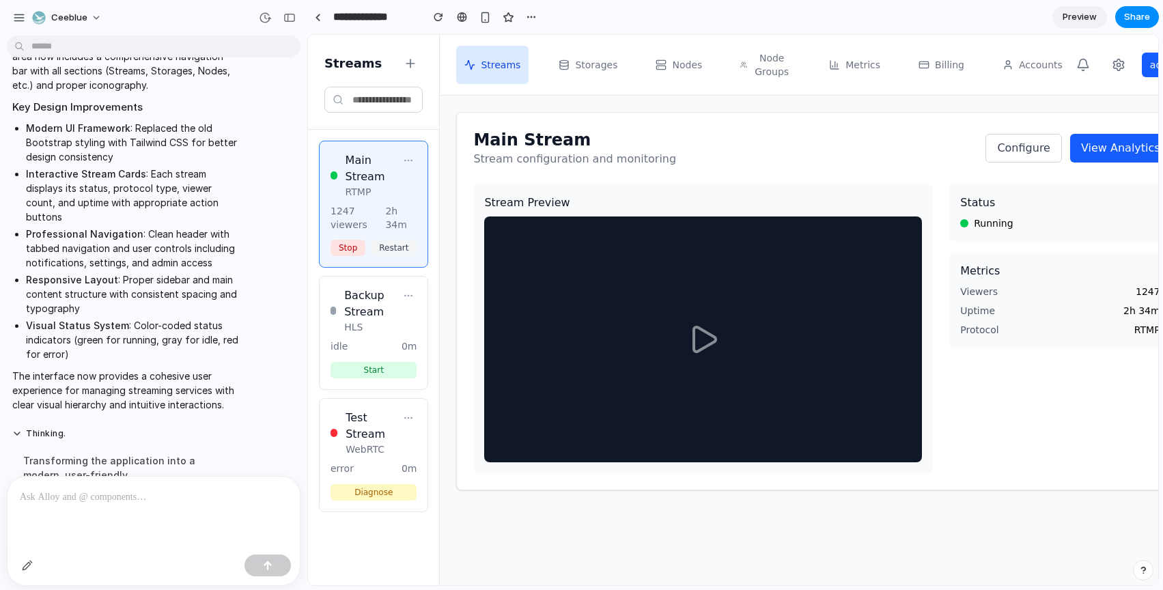
click at [574, 72] on button "Storages" at bounding box center [588, 65] width 75 height 38
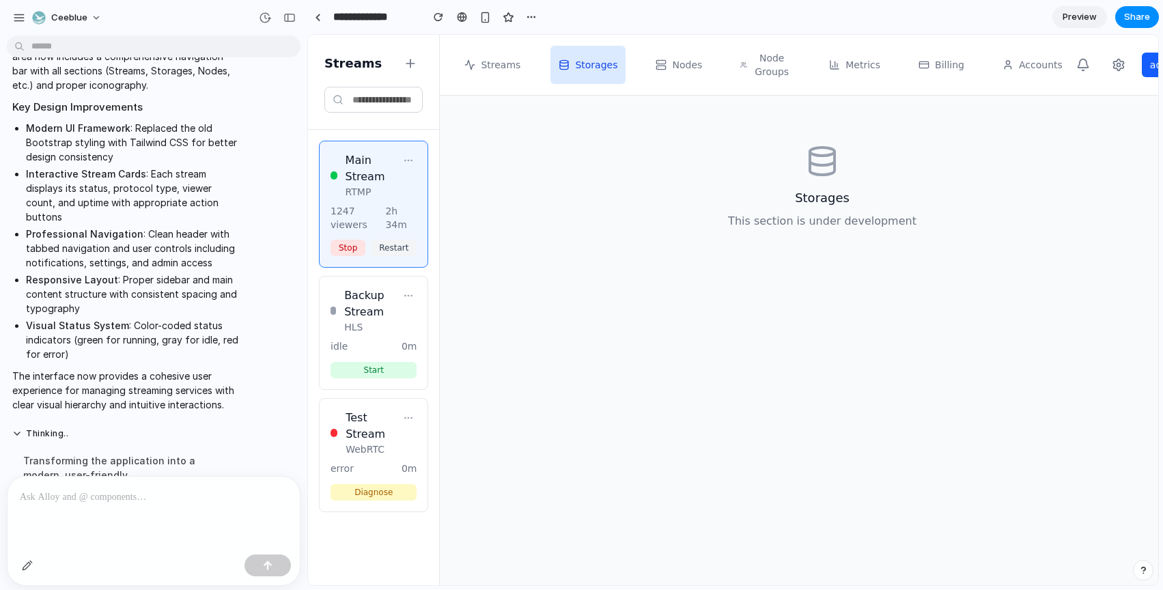
click at [510, 69] on span "Streams" at bounding box center [501, 65] width 40 height 14
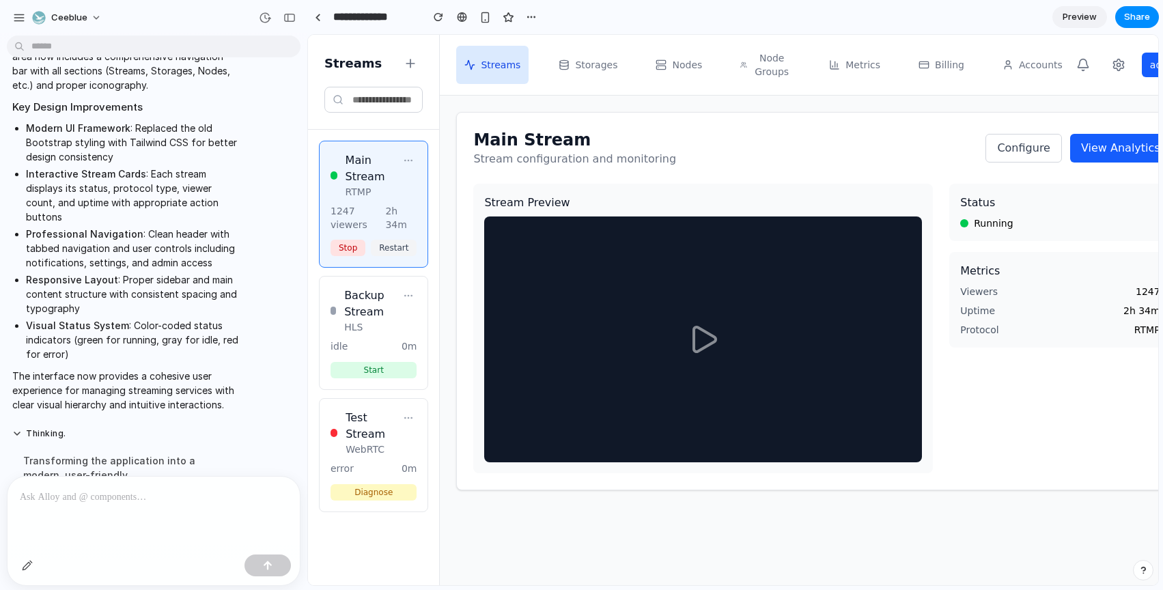
click at [674, 64] on span "Nodes" at bounding box center [687, 65] width 30 height 14
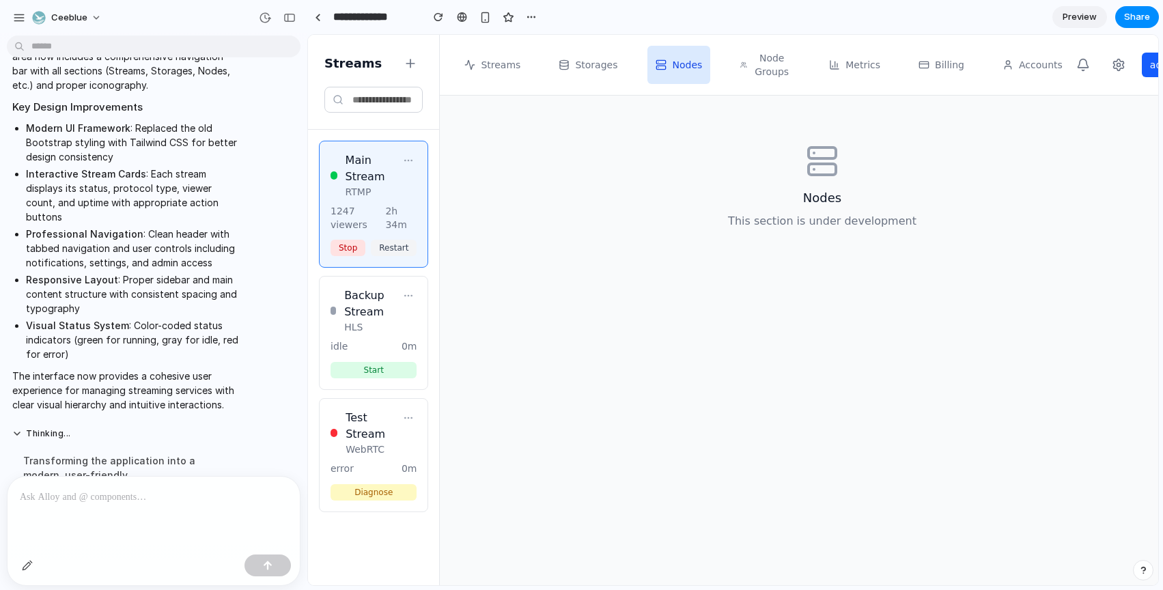
click at [742, 66] on button "Node Groups" at bounding box center [765, 65] width 67 height 38
click at [846, 65] on span "Metrics" at bounding box center [863, 65] width 35 height 14
click at [919, 69] on icon at bounding box center [924, 64] width 11 height 11
click at [1003, 68] on button "Accounts" at bounding box center [1033, 65] width 77 height 38
click at [1077, 69] on icon at bounding box center [1084, 65] width 14 height 14
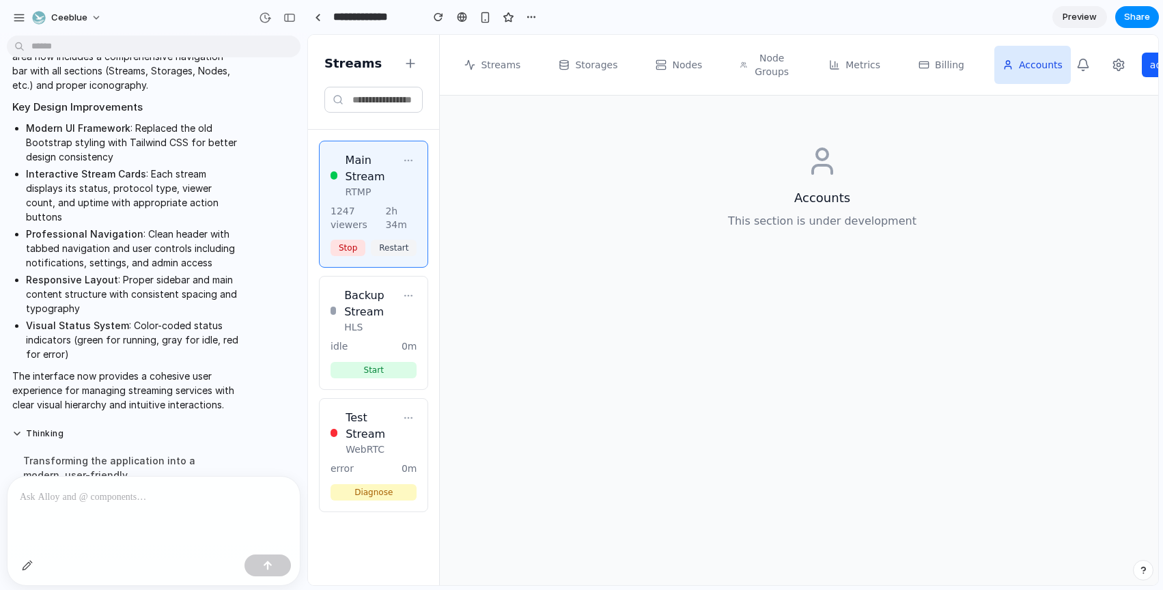
click at [1117, 66] on circle at bounding box center [1118, 65] width 3 height 3
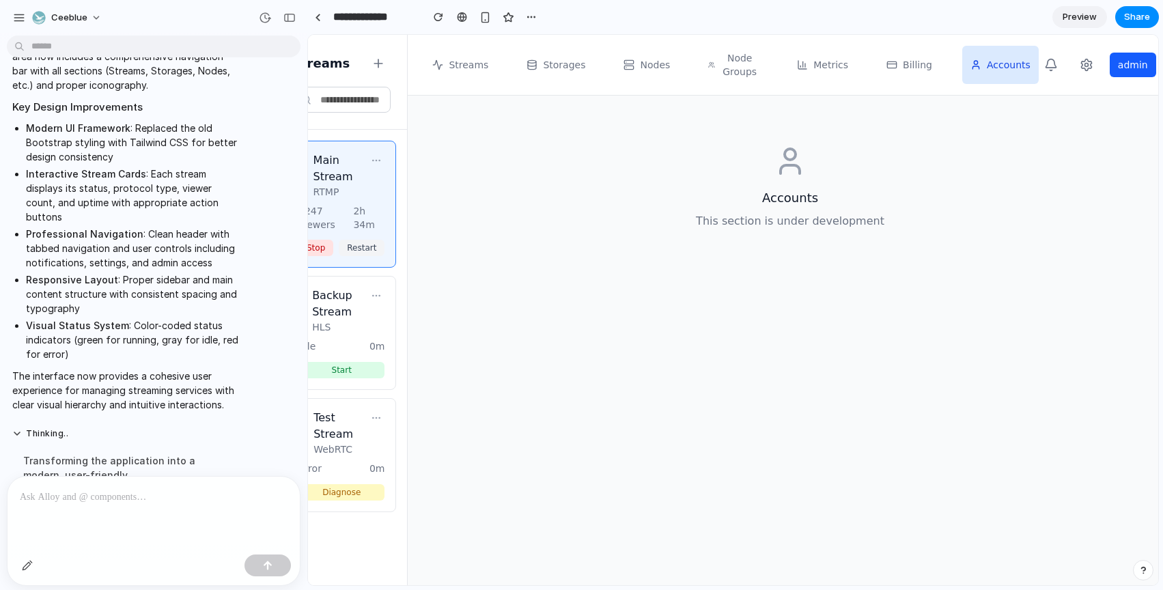
click at [1111, 65] on button "admin" at bounding box center [1133, 65] width 46 height 25
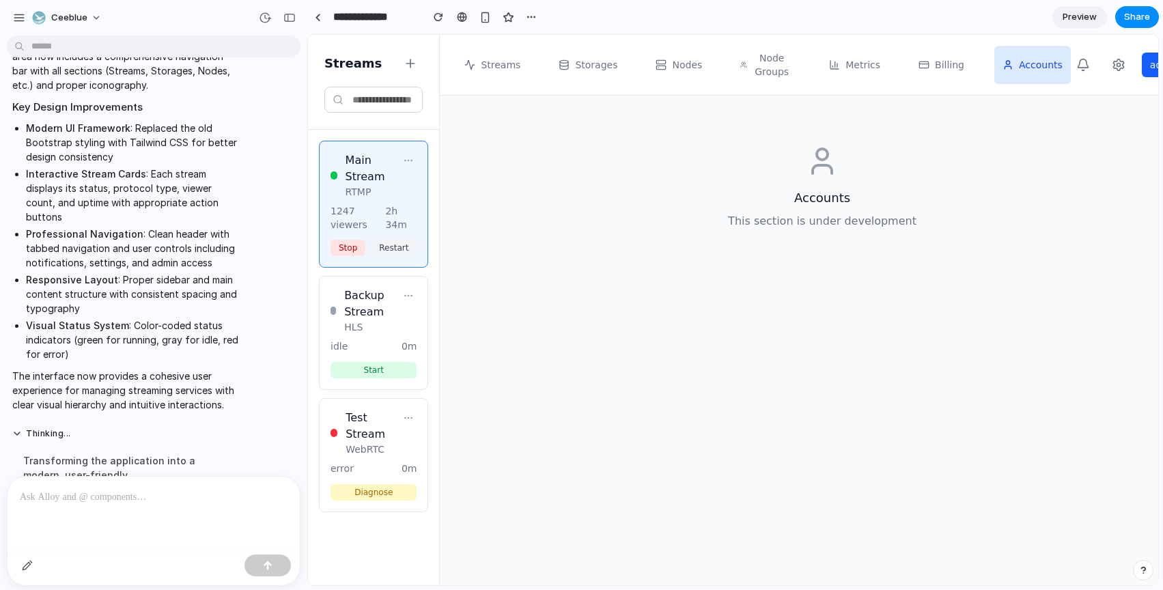
click at [365, 317] on h3 "Backup Stream" at bounding box center [372, 304] width 56 height 33
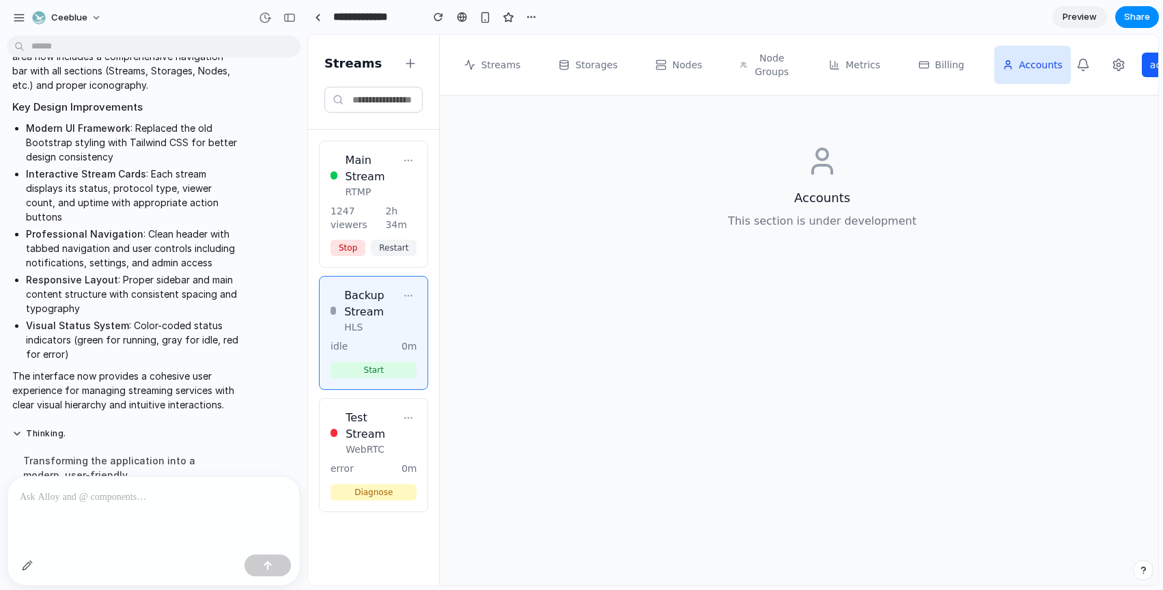
click at [403, 163] on icon at bounding box center [408, 160] width 11 height 11
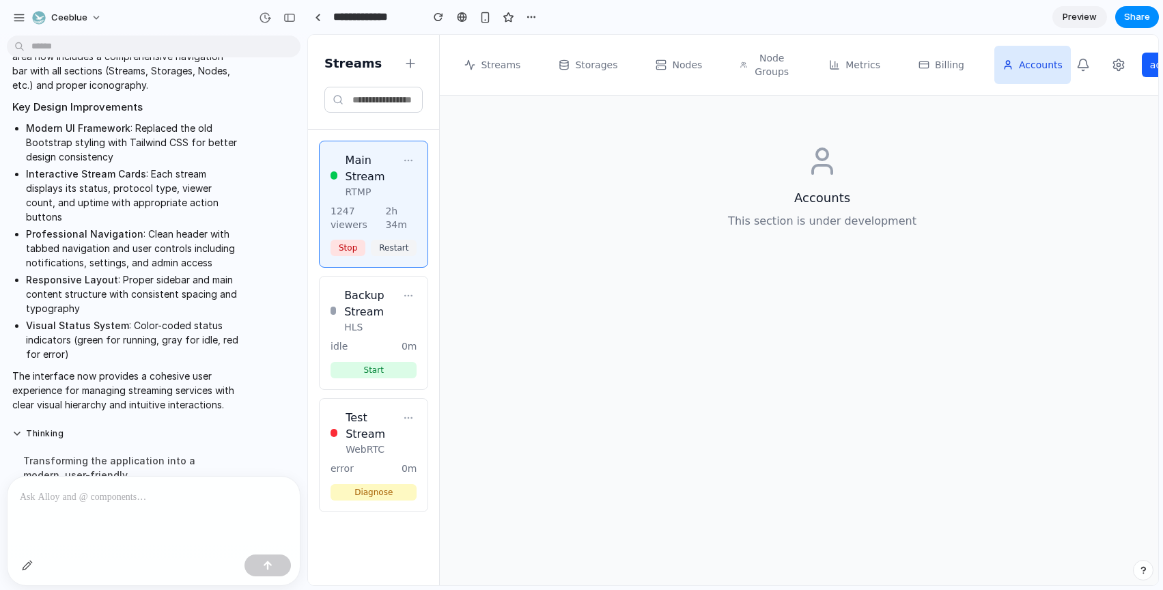
click at [409, 57] on icon at bounding box center [411, 64] width 14 height 14
click at [500, 169] on div "Accounts This section is under development" at bounding box center [822, 187] width 732 height 150
click at [292, 16] on div "button" at bounding box center [290, 18] width 12 height 10
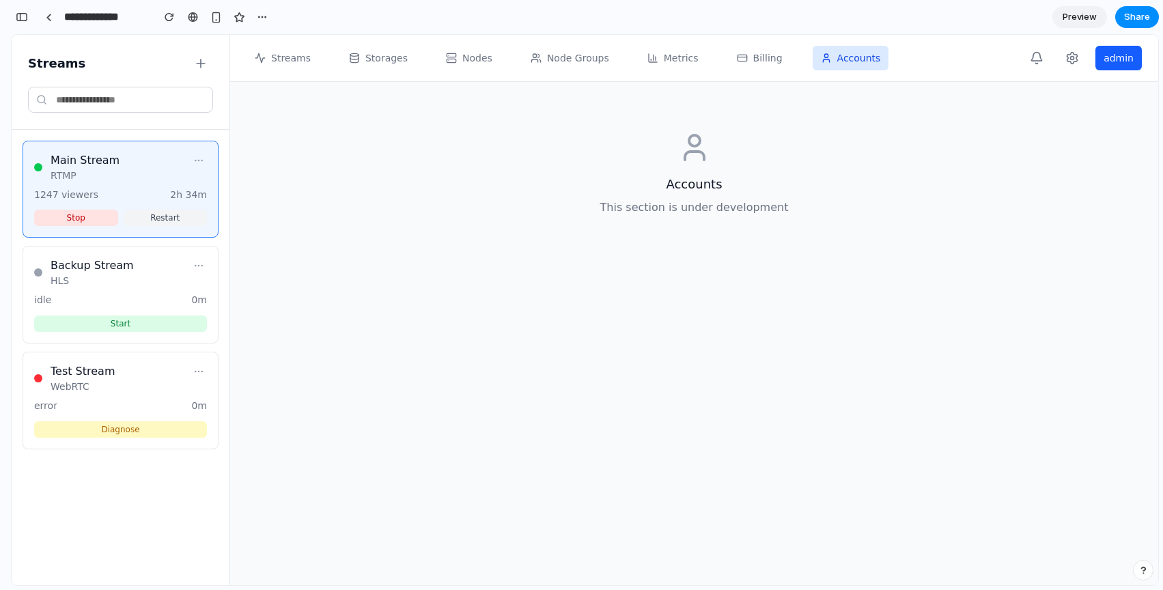
click at [288, 68] on button "Streams" at bounding box center [283, 58] width 72 height 25
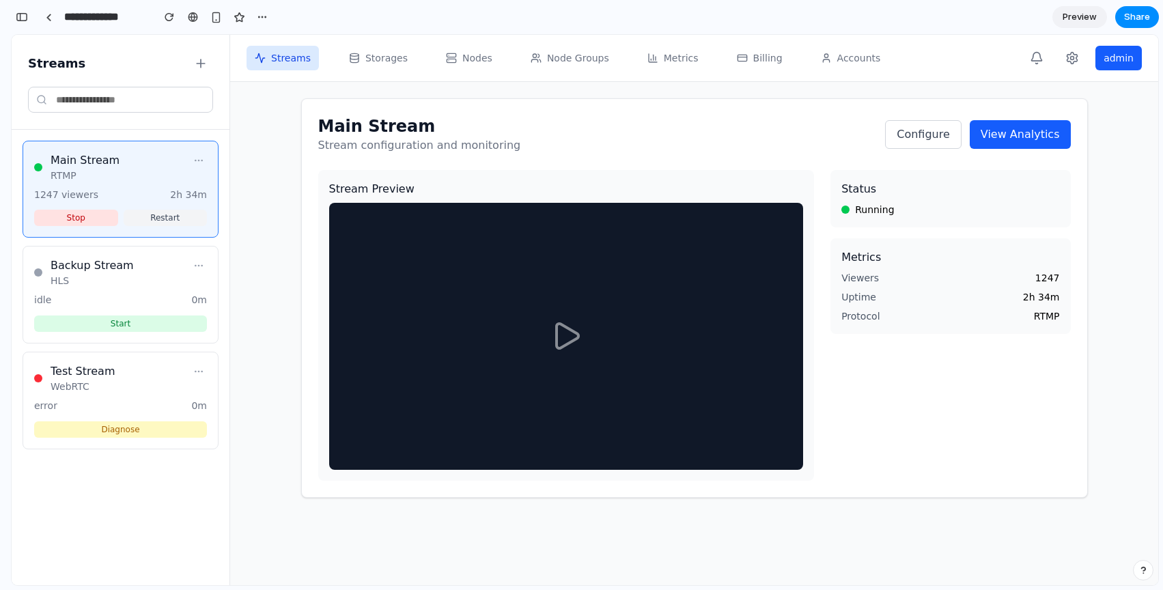
click at [386, 60] on span "Storages" at bounding box center [386, 58] width 42 height 14
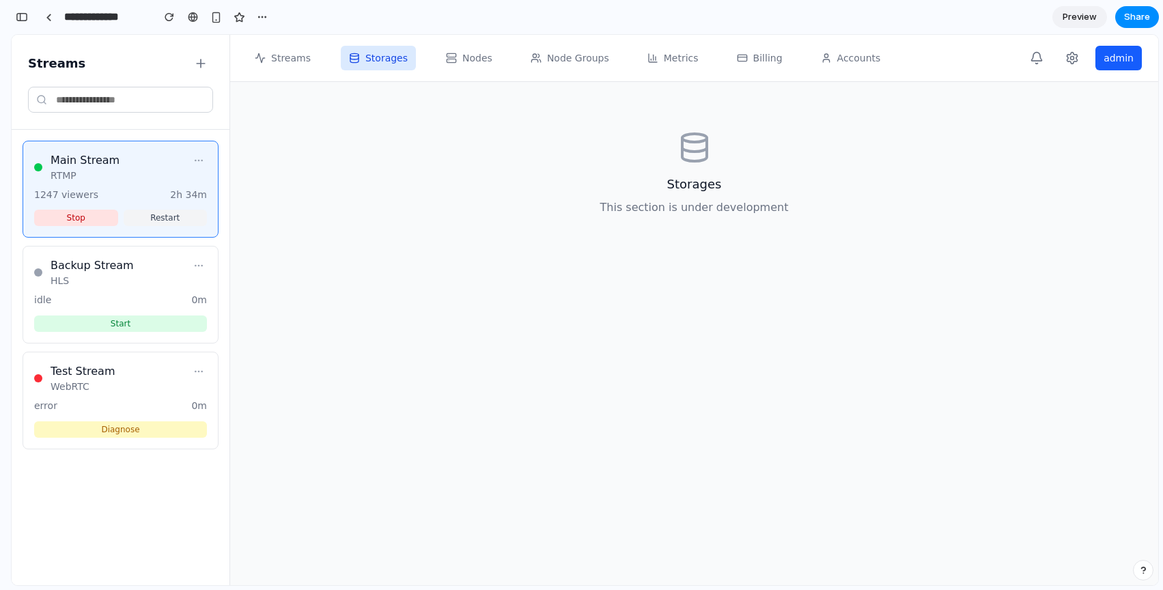
click at [471, 57] on span "Nodes" at bounding box center [477, 58] width 30 height 14
click at [571, 59] on span "Node Groups" at bounding box center [578, 58] width 62 height 14
click at [664, 59] on span "Metrics" at bounding box center [681, 58] width 35 height 14
click at [766, 61] on span "Billing" at bounding box center [768, 58] width 29 height 14
click at [861, 67] on button "Accounts" at bounding box center [851, 58] width 77 height 25
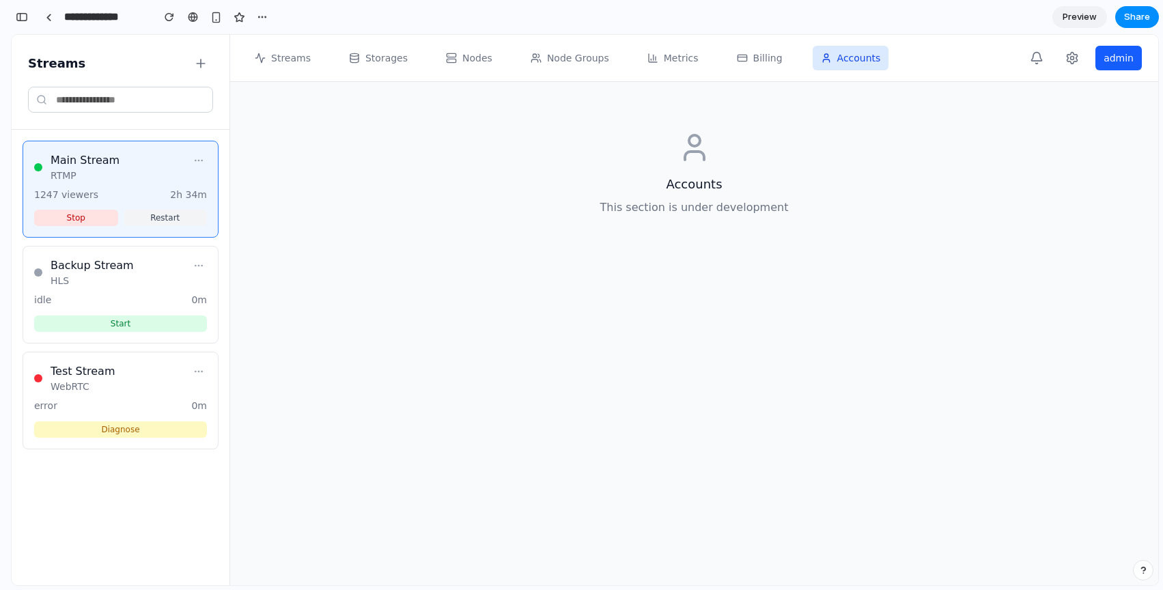
click at [871, 153] on div "Accounts This section is under development" at bounding box center [695, 173] width 896 height 150
click at [173, 102] on input "text" at bounding box center [120, 100] width 185 height 26
click at [148, 172] on div "Main Stream RTMP" at bounding box center [120, 167] width 173 height 30
click at [195, 165] on icon at bounding box center [198, 160] width 11 height 11
click at [121, 292] on div "Backup Stream HLS idle 0m Start" at bounding box center [121, 295] width 196 height 98
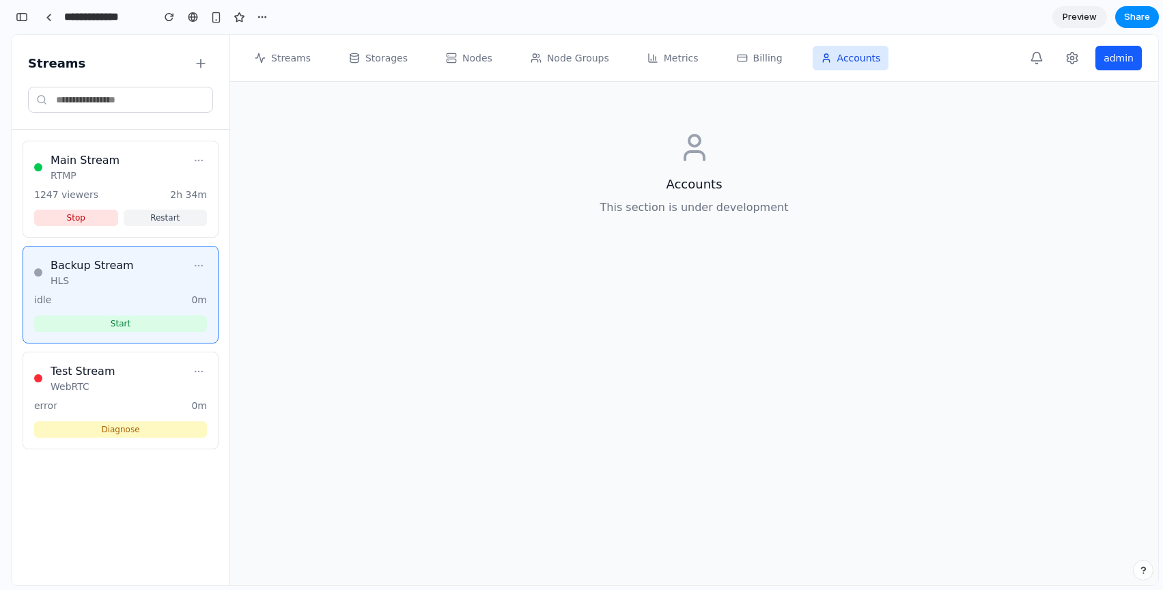
click at [81, 61] on div "Streams" at bounding box center [120, 63] width 185 height 25
click at [293, 56] on span "Streams" at bounding box center [291, 58] width 40 height 14
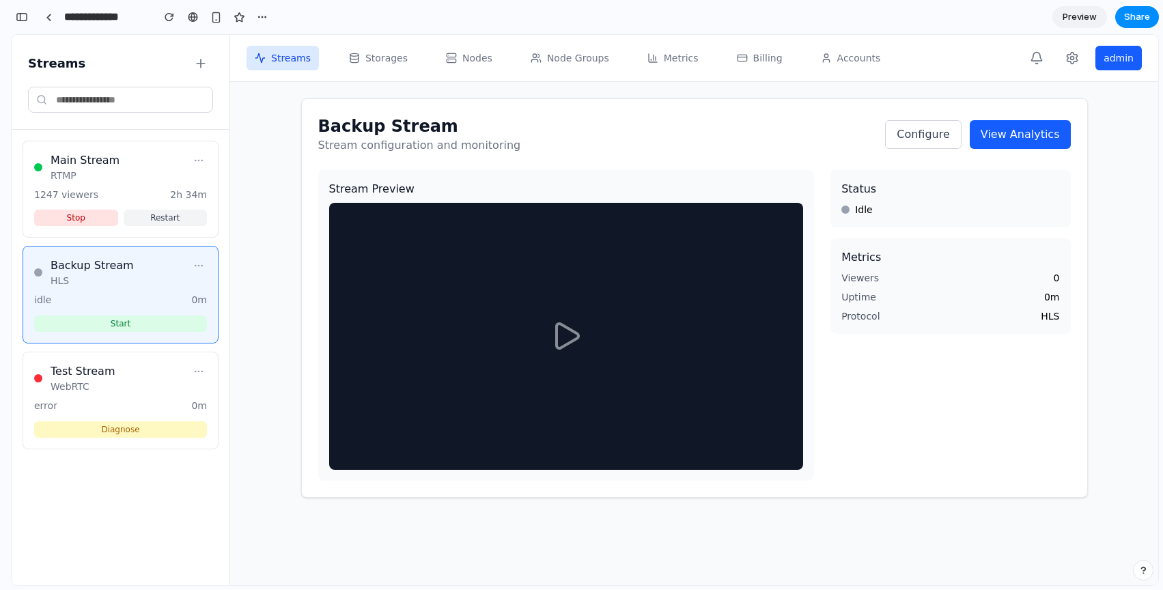
click at [948, 133] on button "Configure" at bounding box center [923, 134] width 77 height 29
click at [1010, 144] on button "View Analytics" at bounding box center [1020, 134] width 101 height 29
click at [1069, 63] on icon at bounding box center [1073, 58] width 14 height 14
click at [969, 273] on div "Viewers 0" at bounding box center [951, 278] width 218 height 14
click at [569, 322] on icon at bounding box center [566, 336] width 33 height 33
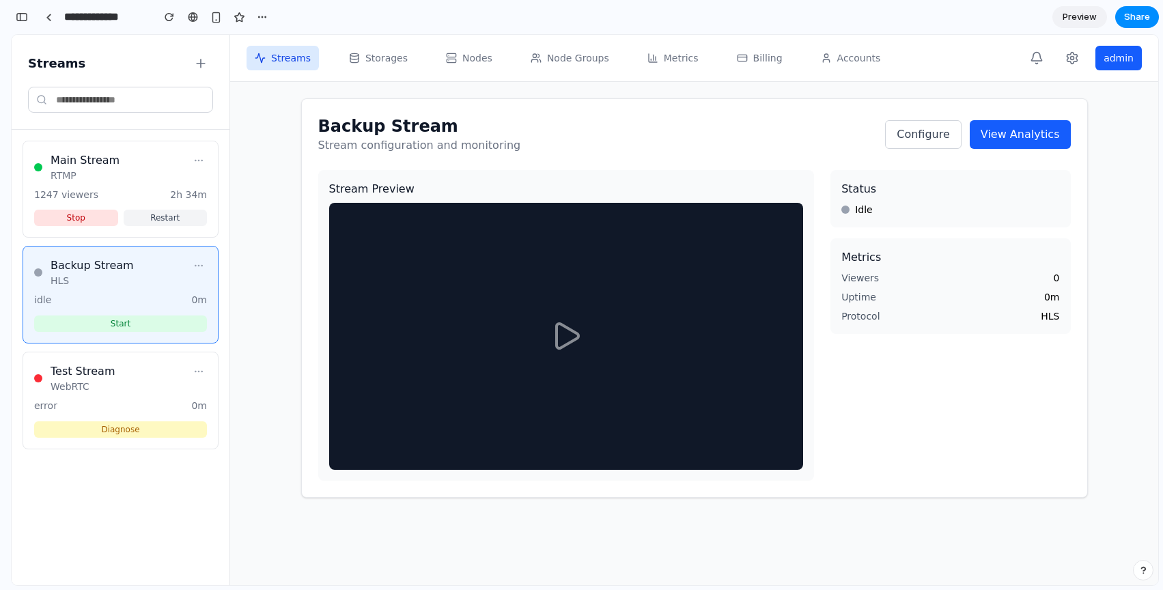
click at [563, 335] on icon at bounding box center [566, 336] width 33 height 33
click at [200, 161] on icon at bounding box center [198, 160] width 11 height 11
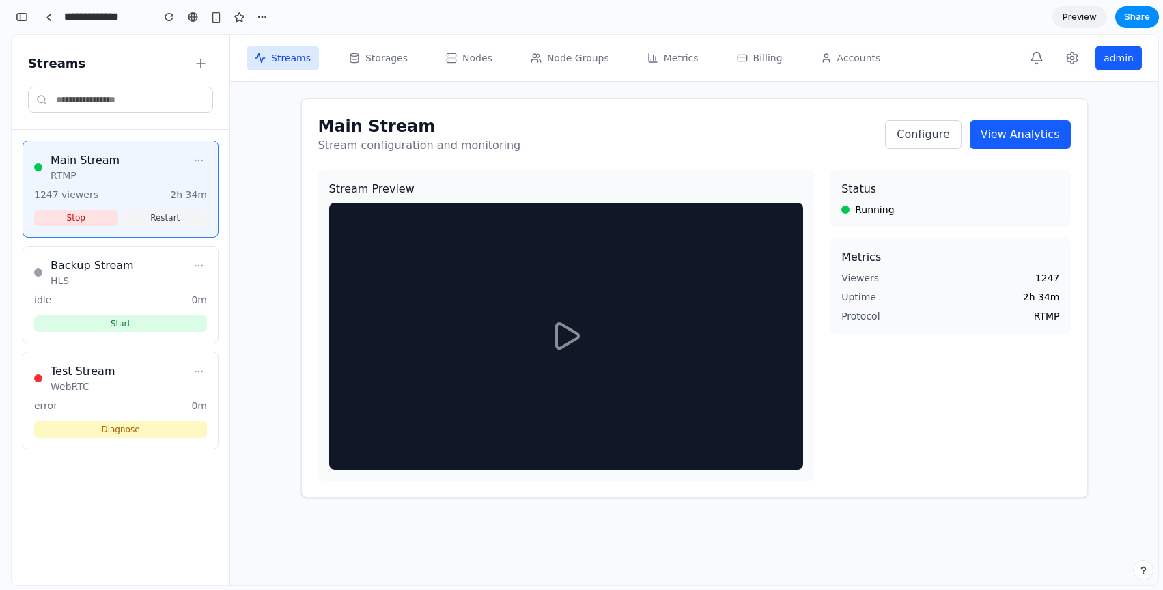
click at [200, 161] on icon at bounding box center [198, 160] width 11 height 11
click at [46, 18] on div at bounding box center [49, 18] width 6 height 8
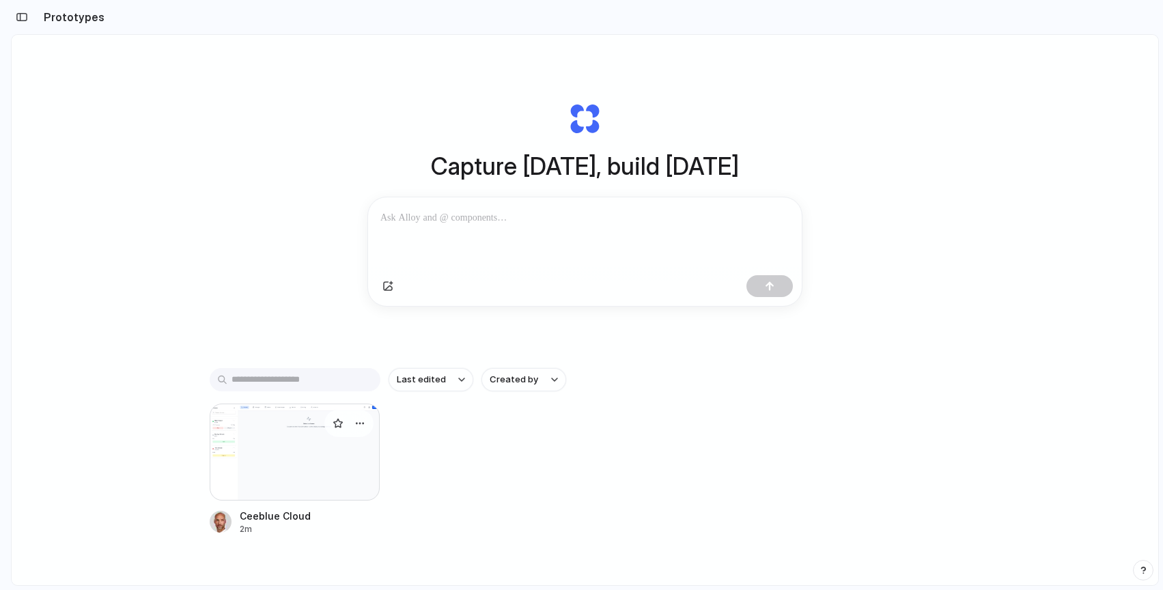
click at [260, 480] on div at bounding box center [295, 452] width 171 height 97
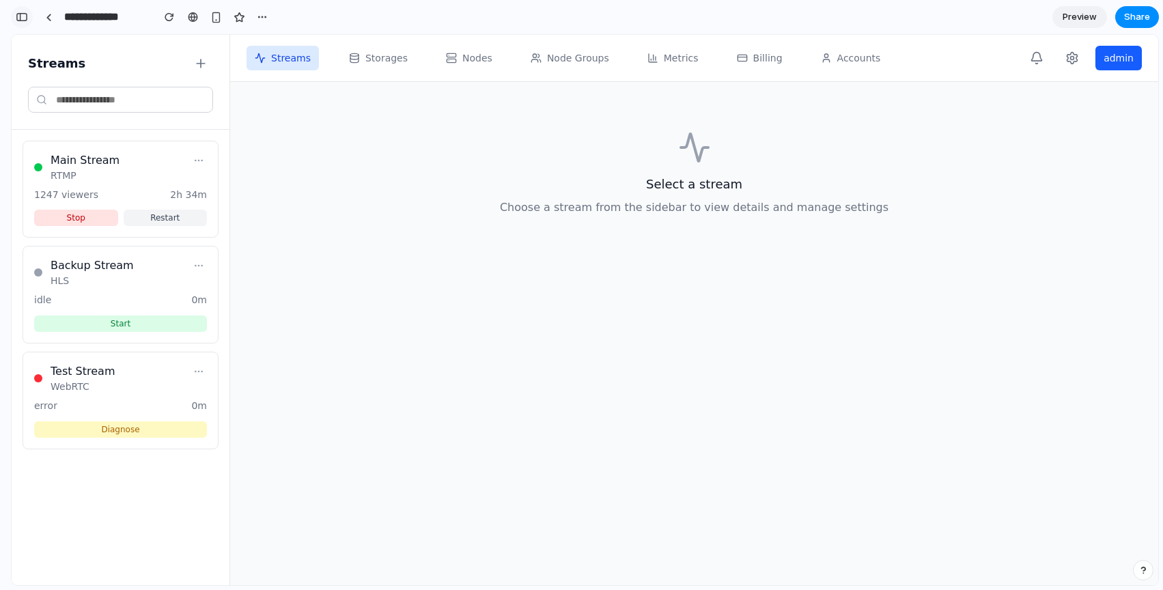
click at [25, 19] on div "button" at bounding box center [22, 17] width 12 height 10
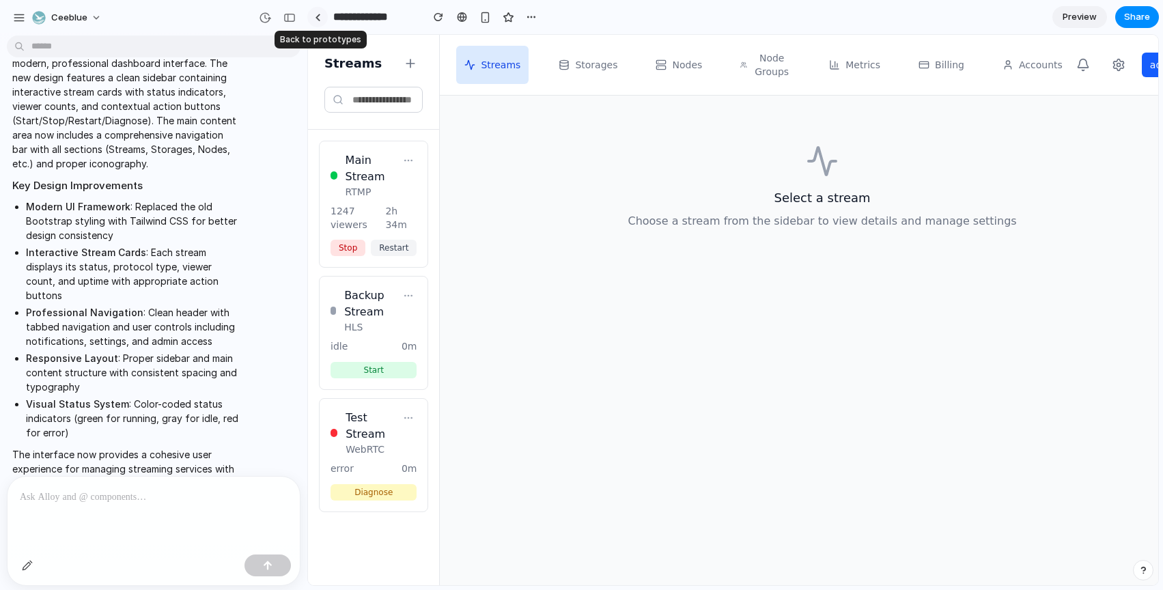
click at [320, 16] on div at bounding box center [318, 18] width 6 height 8
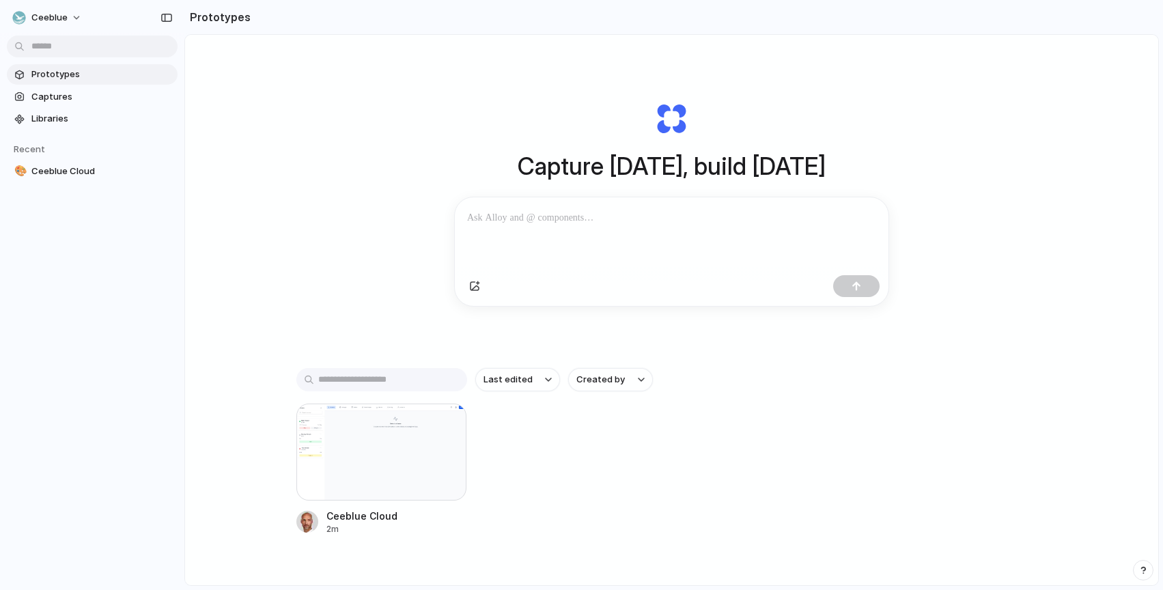
click at [296, 214] on div "Capture today, build tomorrow Clone web app Clone screenshot Start from existin…" at bounding box center [671, 346] width 973 height 623
click at [355, 454] on div at bounding box center [381, 452] width 171 height 97
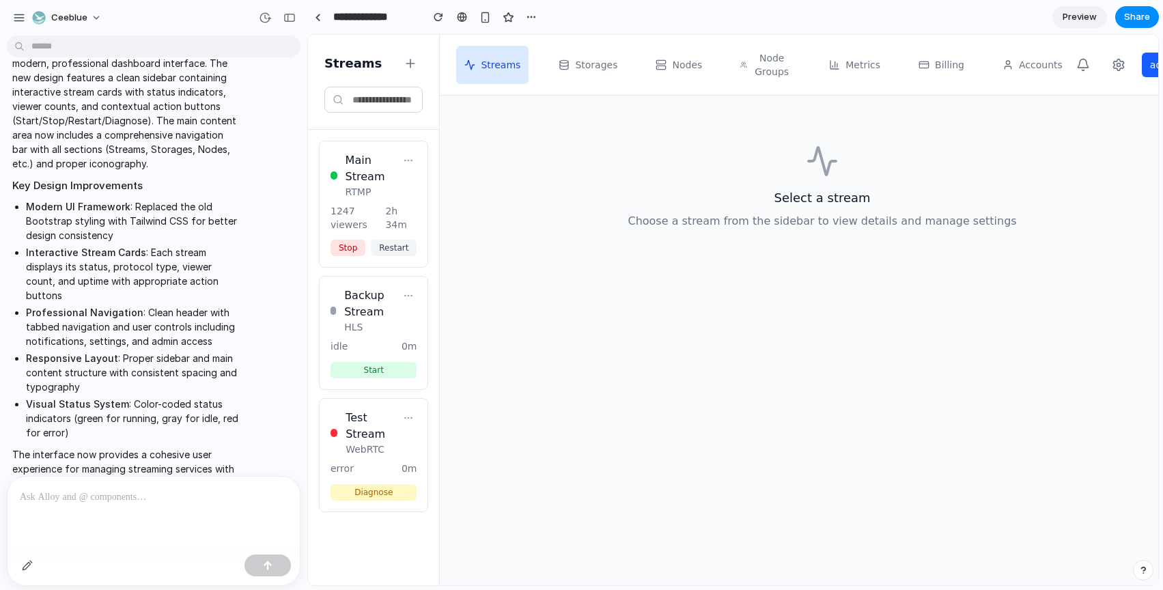
click at [535, 197] on h3 "Select a stream" at bounding box center [822, 198] width 732 height 19
click at [361, 157] on h3 "Main Stream" at bounding box center [373, 168] width 55 height 33
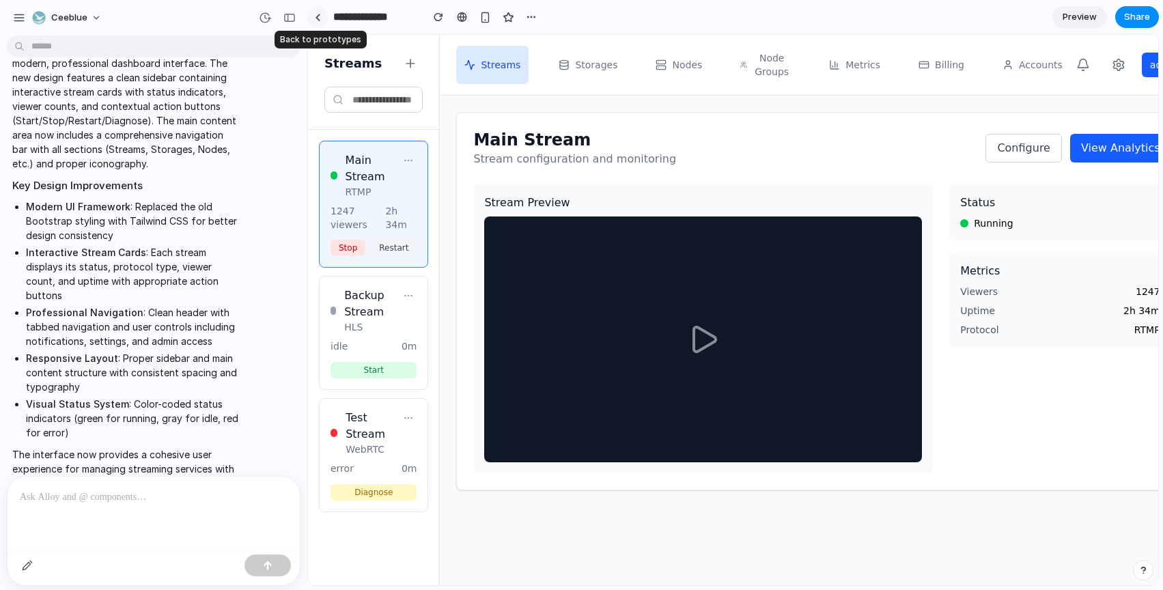
click at [316, 20] on div at bounding box center [318, 18] width 6 height 8
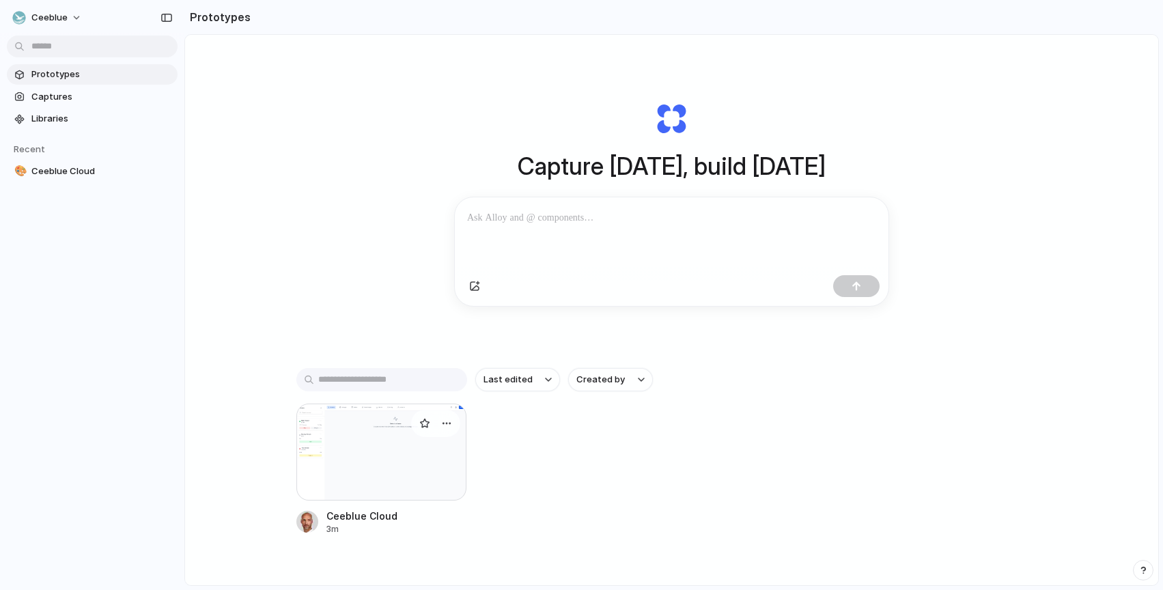
click at [363, 430] on div at bounding box center [381, 452] width 171 height 97
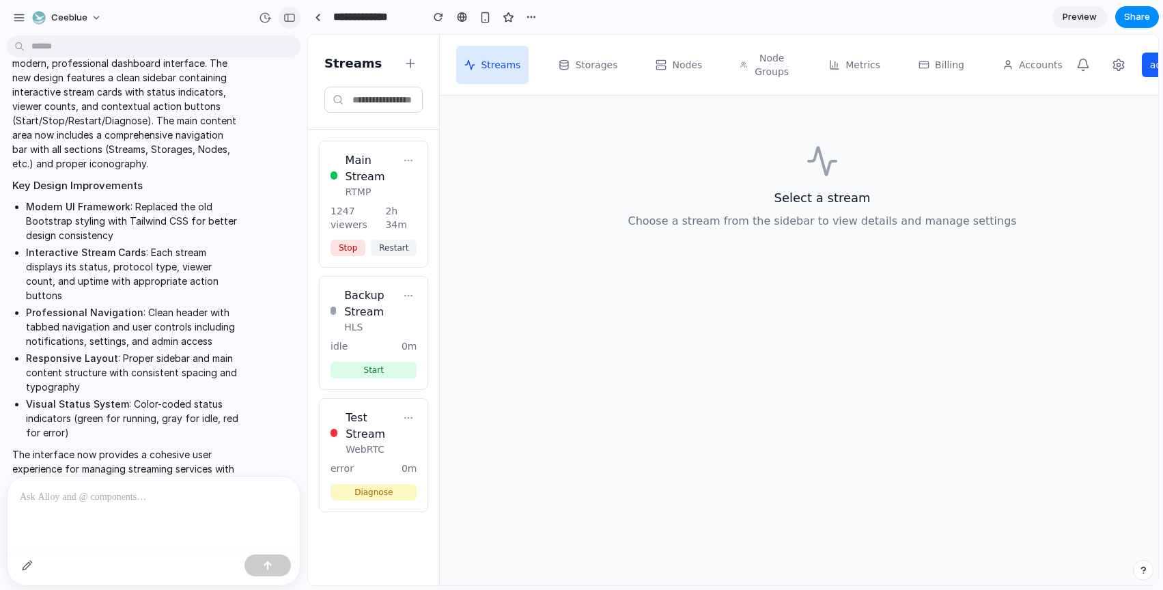
click at [295, 18] on button "button" at bounding box center [290, 18] width 22 height 22
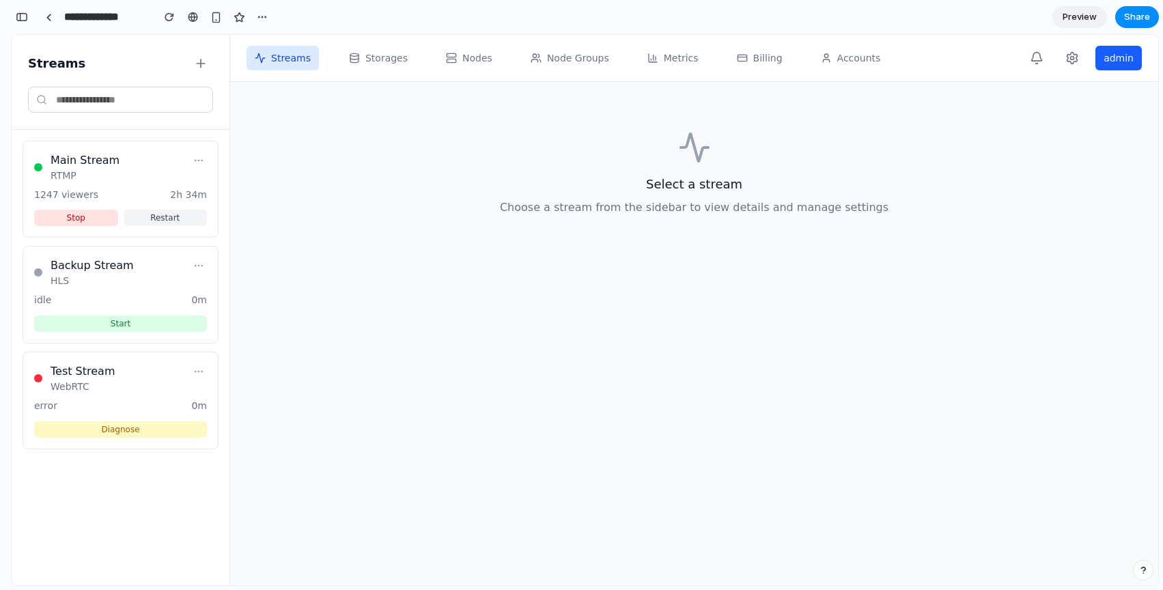
click at [278, 193] on main "Select a stream Choose a stream from the sidebar to view details and manage set…" at bounding box center [694, 333] width 928 height 503
click at [198, 62] on icon at bounding box center [201, 64] width 14 height 14
click at [394, 54] on span "Storages" at bounding box center [386, 58] width 42 height 14
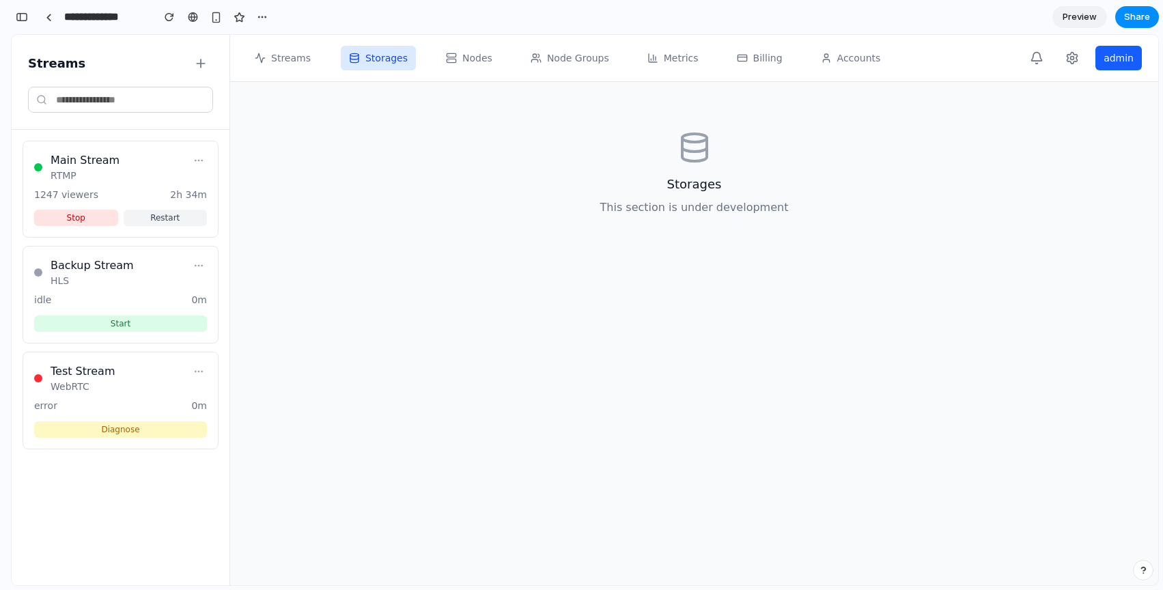
click at [486, 64] on span "Nodes" at bounding box center [477, 58] width 30 height 14
click at [838, 58] on span "Accounts" at bounding box center [860, 58] width 44 height 14
